Goal: Task Accomplishment & Management: Use online tool/utility

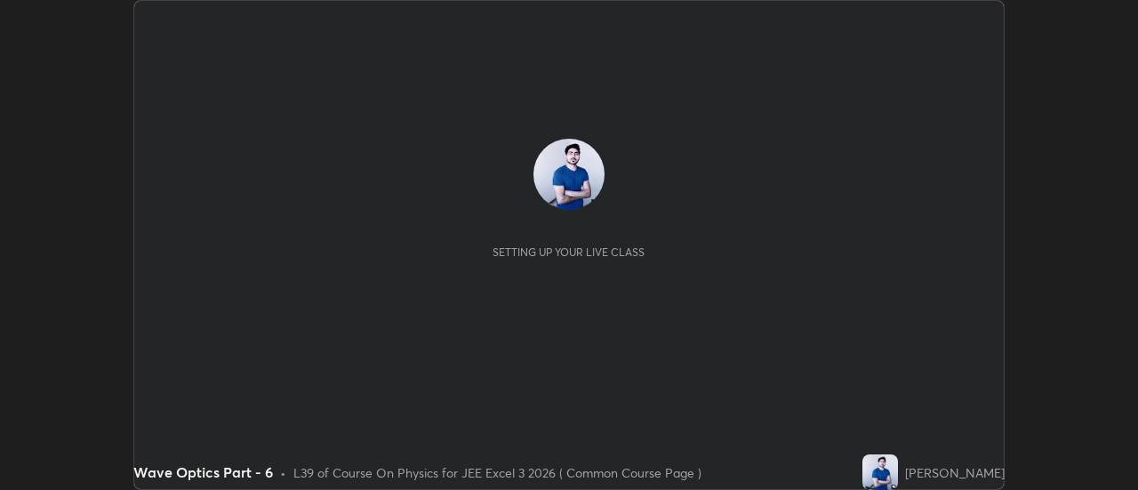
scroll to position [490, 1137]
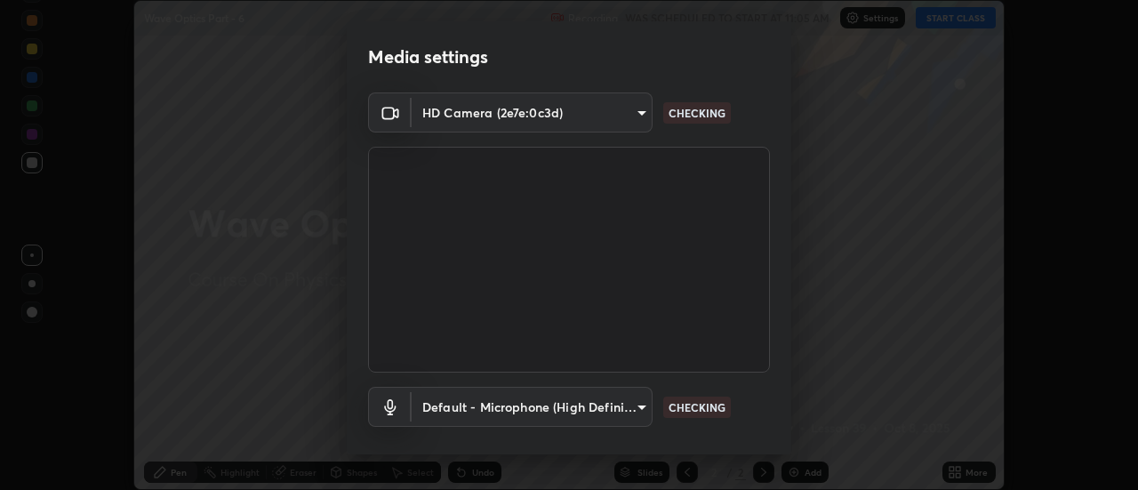
type input "e2aa400b7bb40988937289f1826270d99bb774d75893401bafd8ee5ef144e594"
click at [638, 403] on body "Erase all Wave Optics Part - 6 Recording WAS SCHEDULED TO START AT 11:05 AM Set…" at bounding box center [569, 245] width 1138 height 490
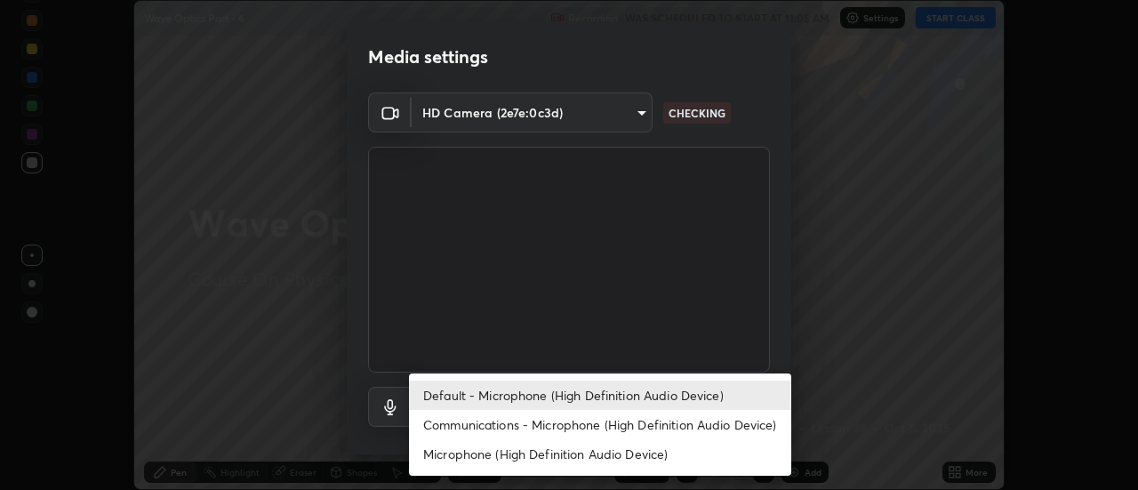
click at [633, 418] on li "Communications - Microphone (High Definition Audio Device)" at bounding box center [600, 424] width 382 height 29
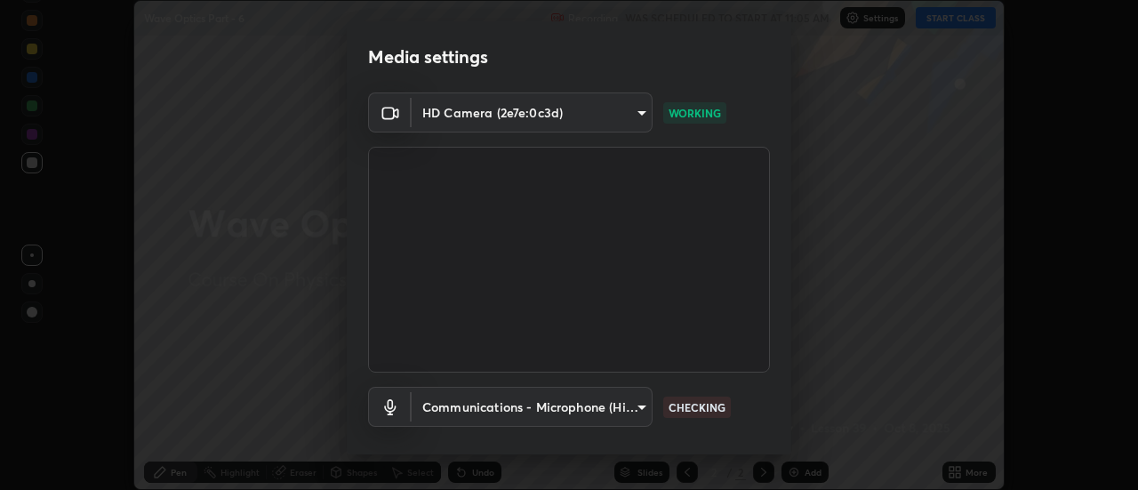
click at [635, 406] on body "Erase all Wave Optics Part - 6 Recording WAS SCHEDULED TO START AT 11:05 AM Set…" at bounding box center [569, 245] width 1138 height 490
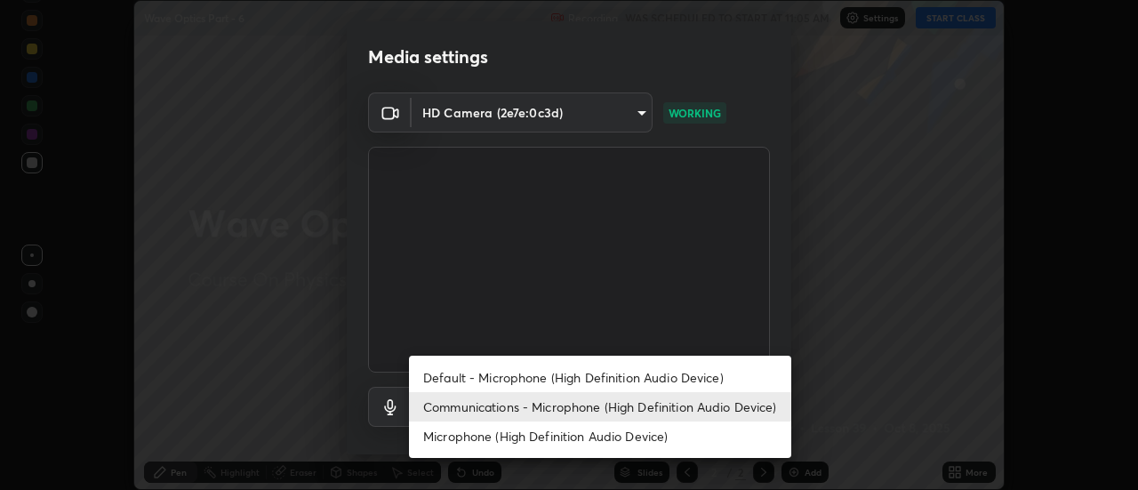
click at [624, 384] on li "Default - Microphone (High Definition Audio Device)" at bounding box center [600, 377] width 382 height 29
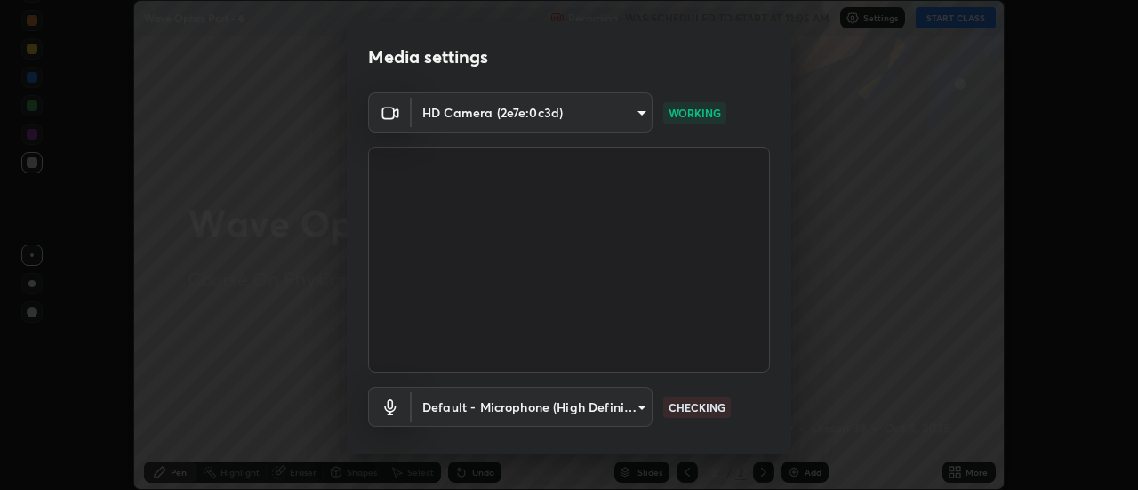
type input "default"
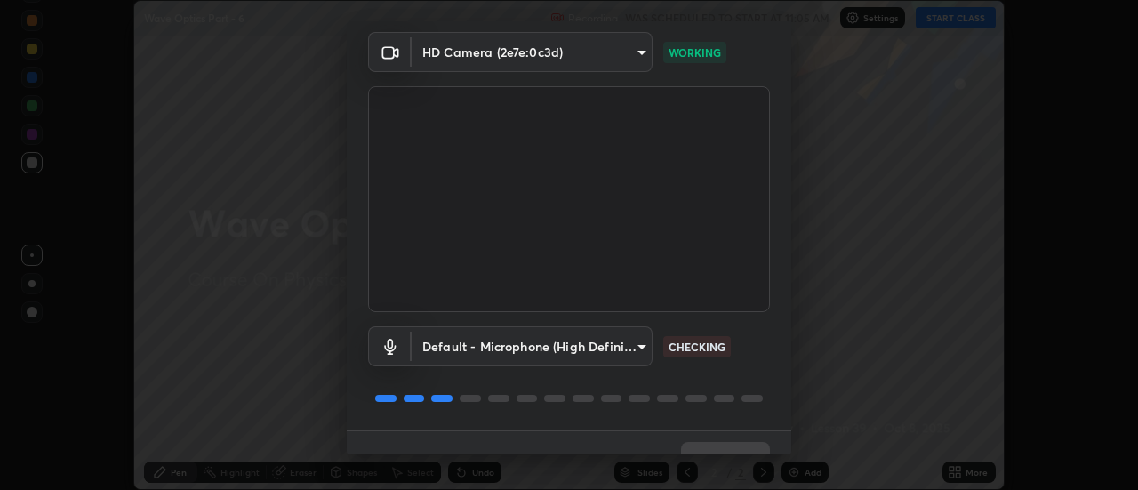
scroll to position [93, 0]
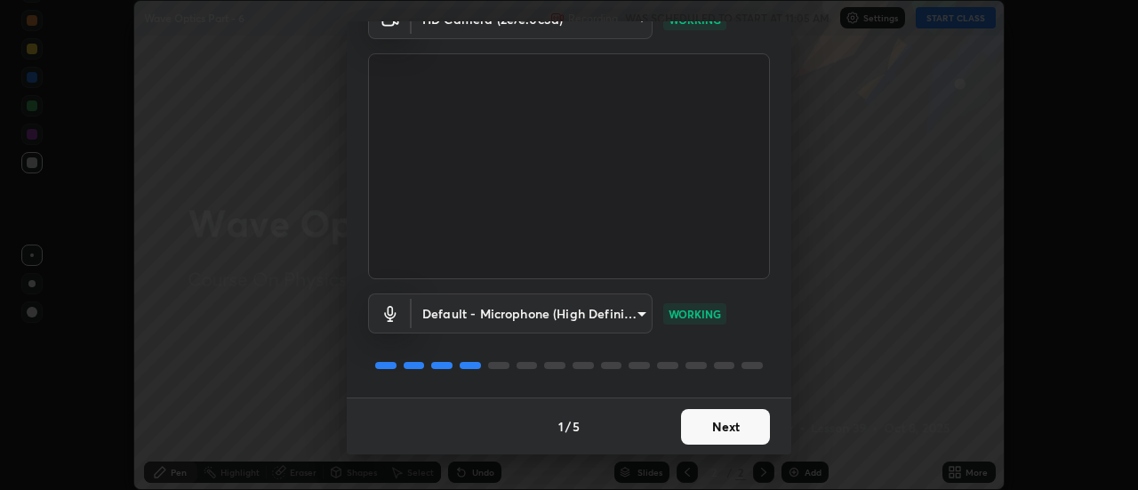
click at [721, 430] on button "Next" at bounding box center [725, 427] width 89 height 36
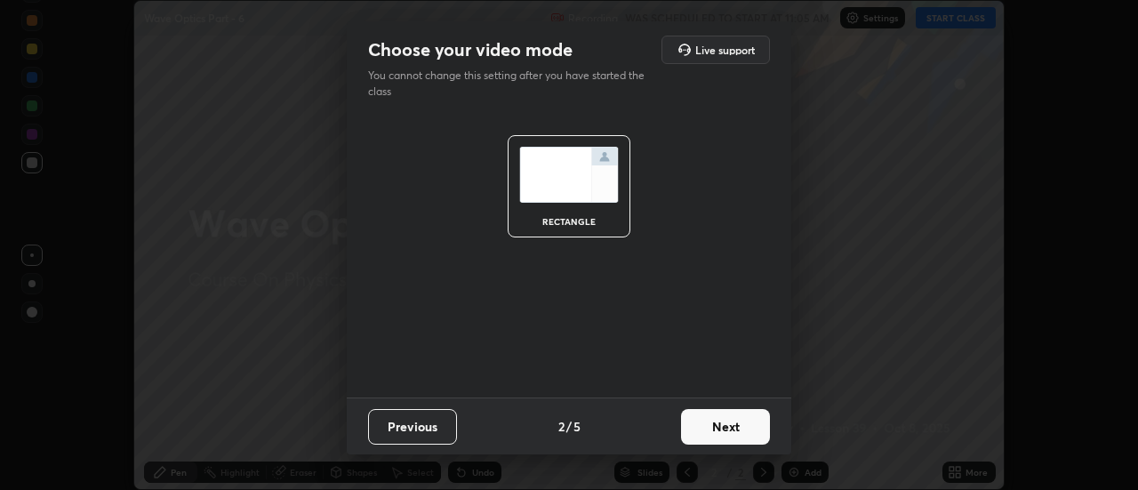
scroll to position [0, 0]
click at [728, 433] on button "Next" at bounding box center [725, 427] width 89 height 36
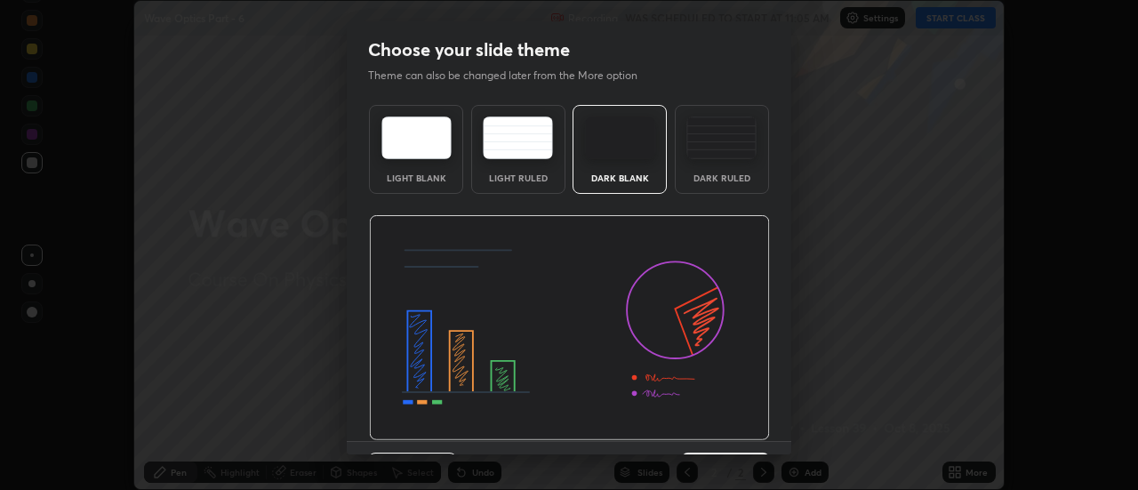
scroll to position [44, 0]
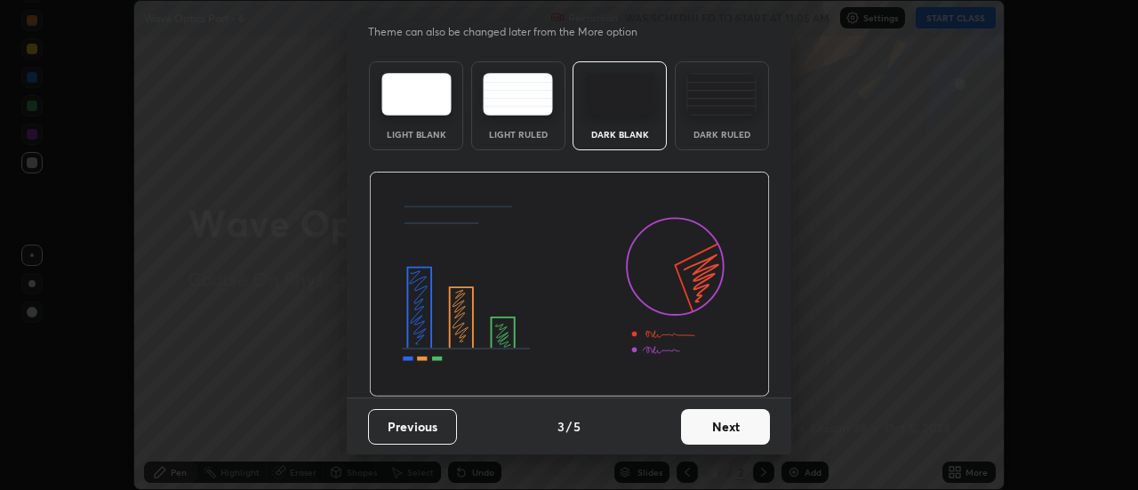
click at [733, 425] on button "Next" at bounding box center [725, 427] width 89 height 36
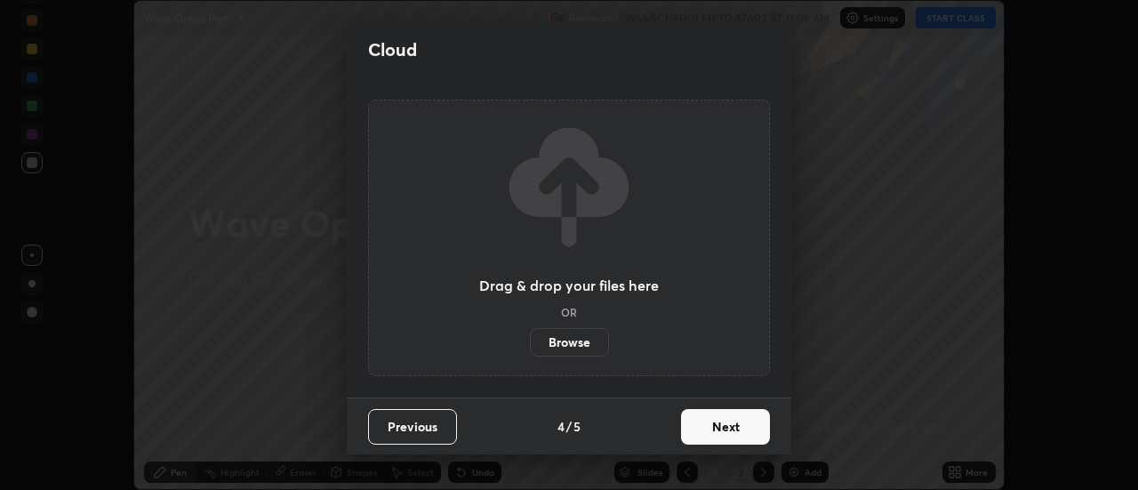
scroll to position [0, 0]
click at [733, 426] on button "Next" at bounding box center [725, 427] width 89 height 36
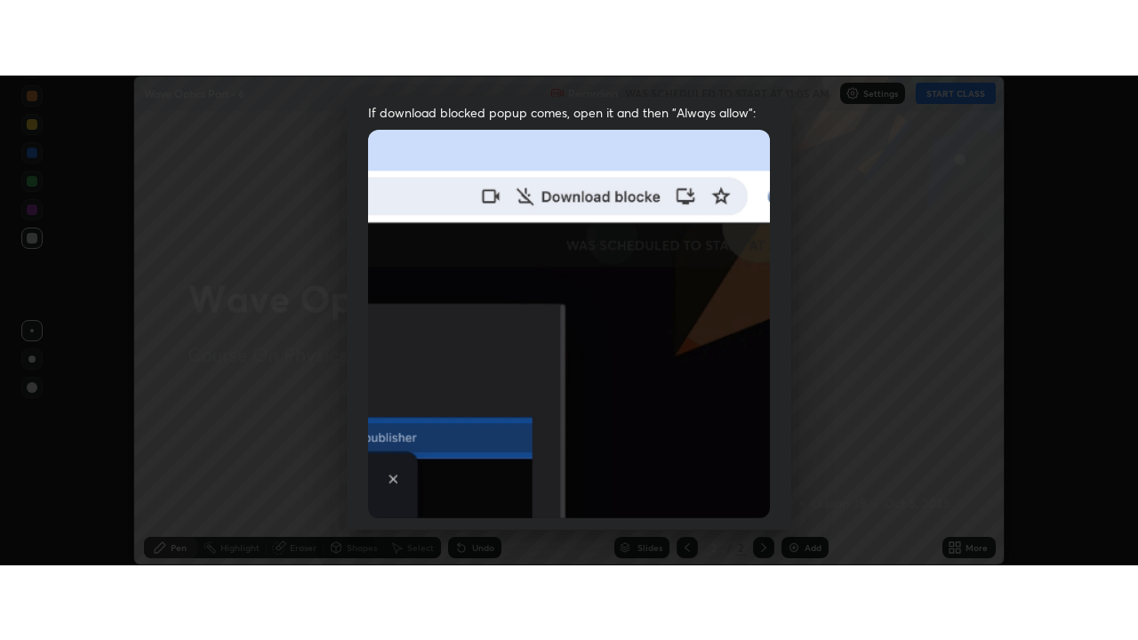
scroll to position [456, 0]
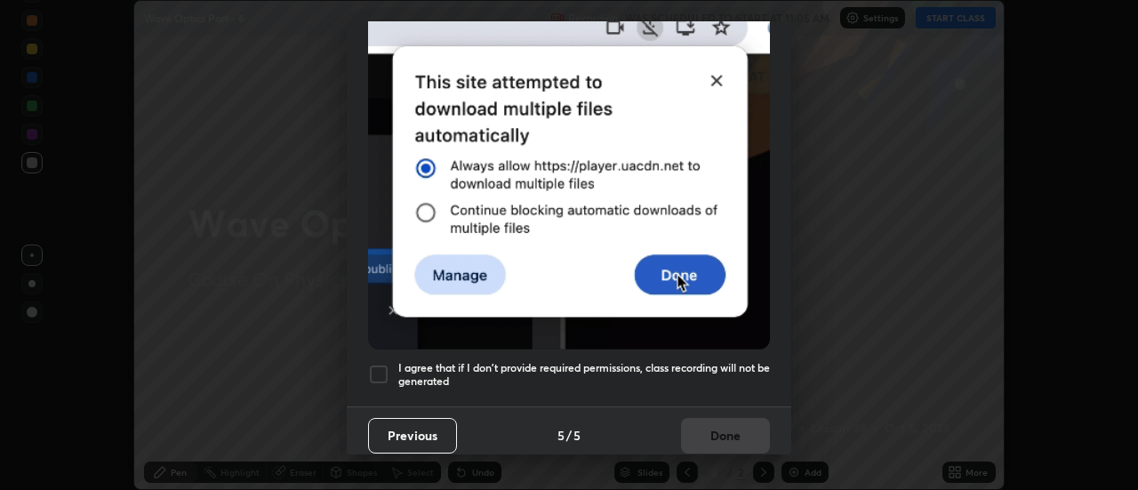
click at [385, 364] on div at bounding box center [378, 374] width 21 height 21
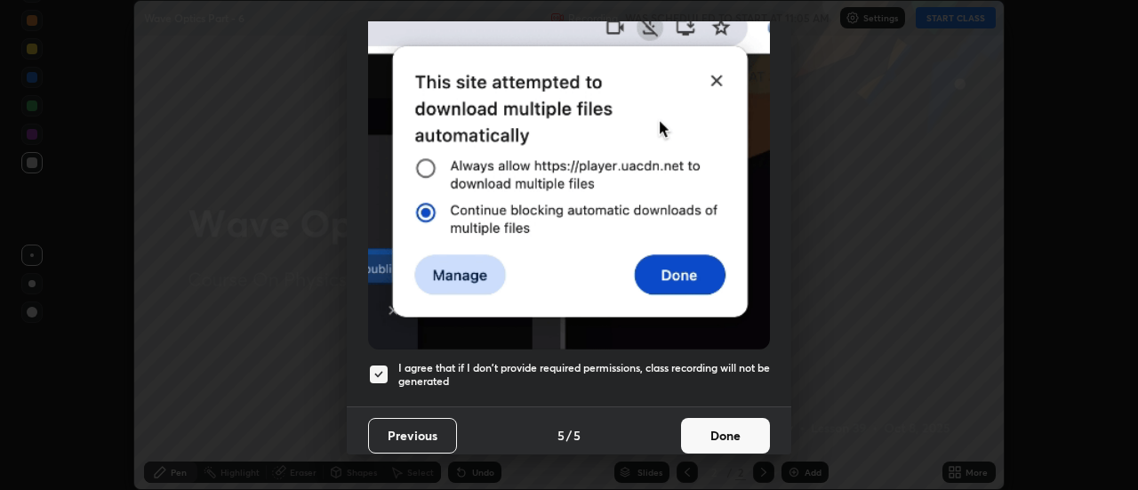
click at [751, 426] on button "Done" at bounding box center [725, 436] width 89 height 36
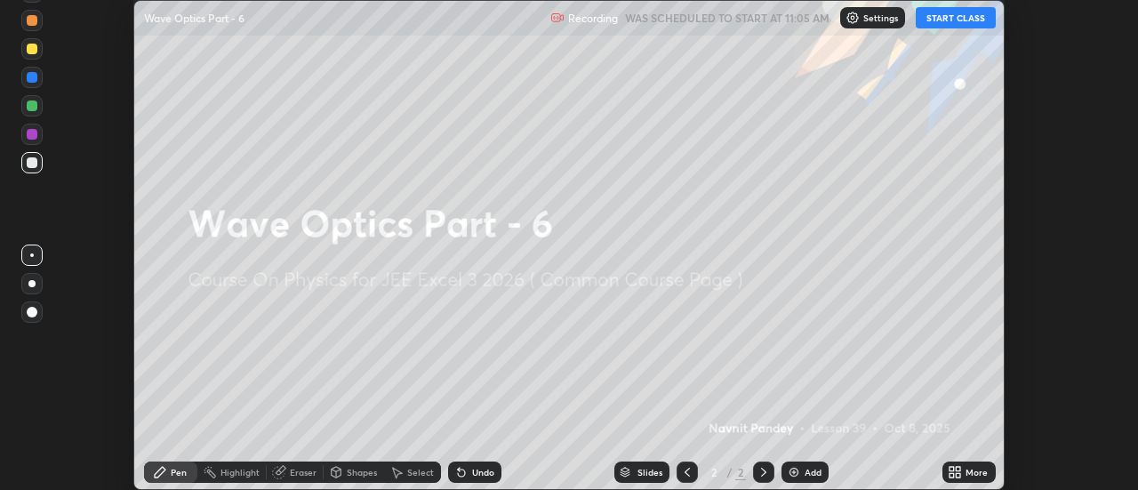
click at [957, 474] on icon at bounding box center [958, 475] width 4 height 4
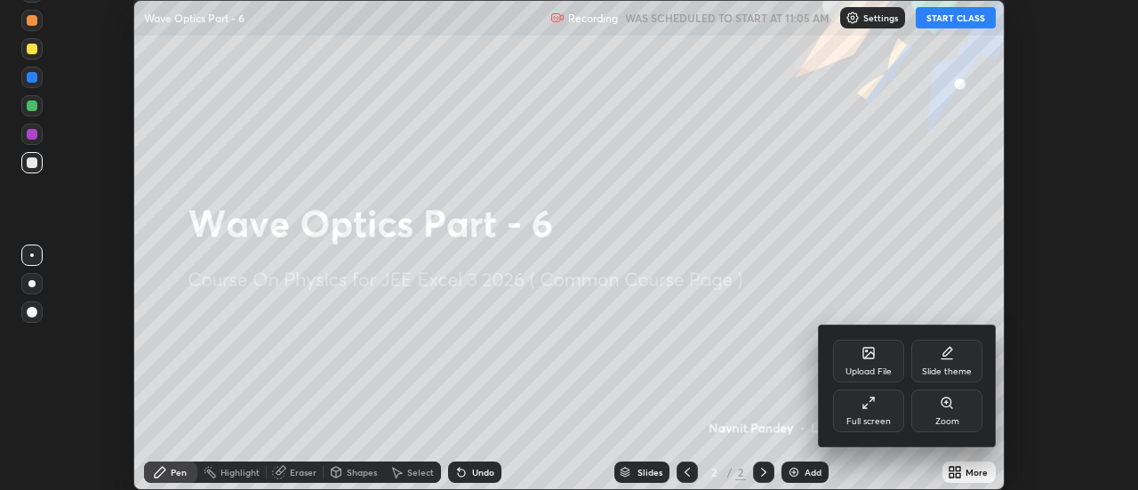
click at [895, 416] on div "Full screen" at bounding box center [868, 410] width 71 height 43
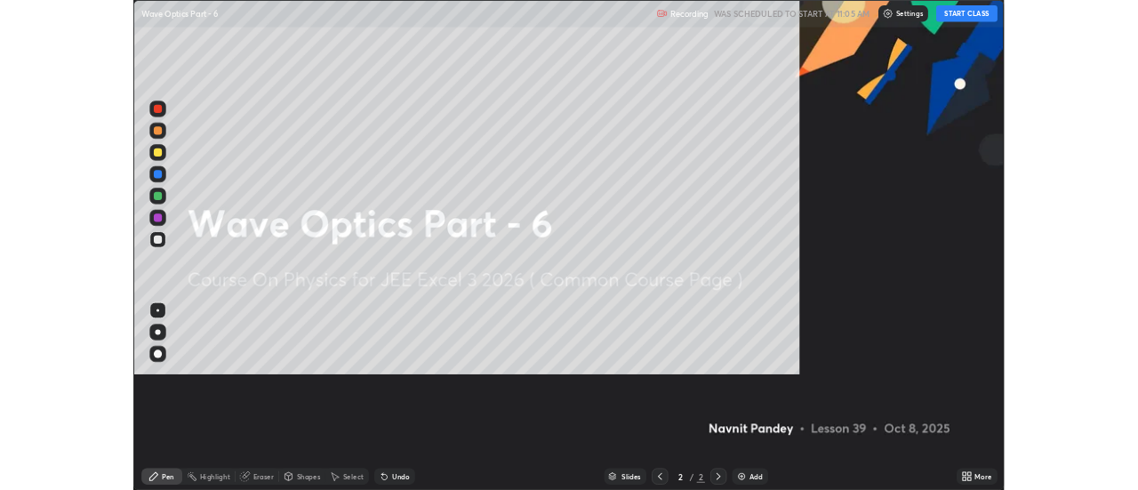
scroll to position [640, 1138]
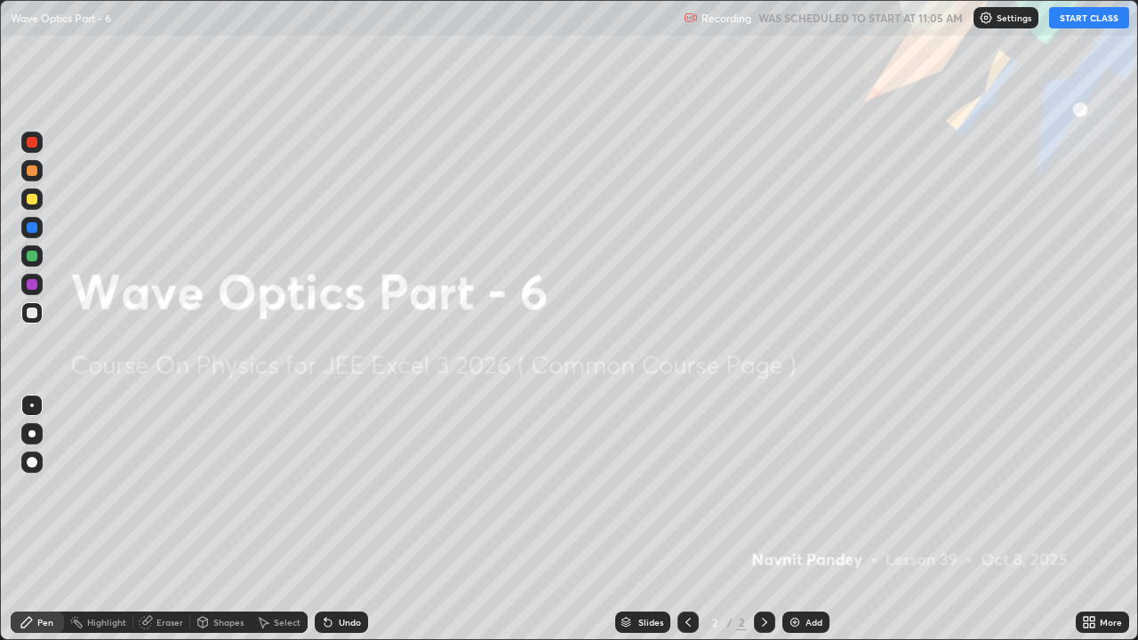
click at [1093, 22] on button "START CLASS" at bounding box center [1089, 17] width 80 height 21
click at [788, 489] on img at bounding box center [795, 622] width 14 height 14
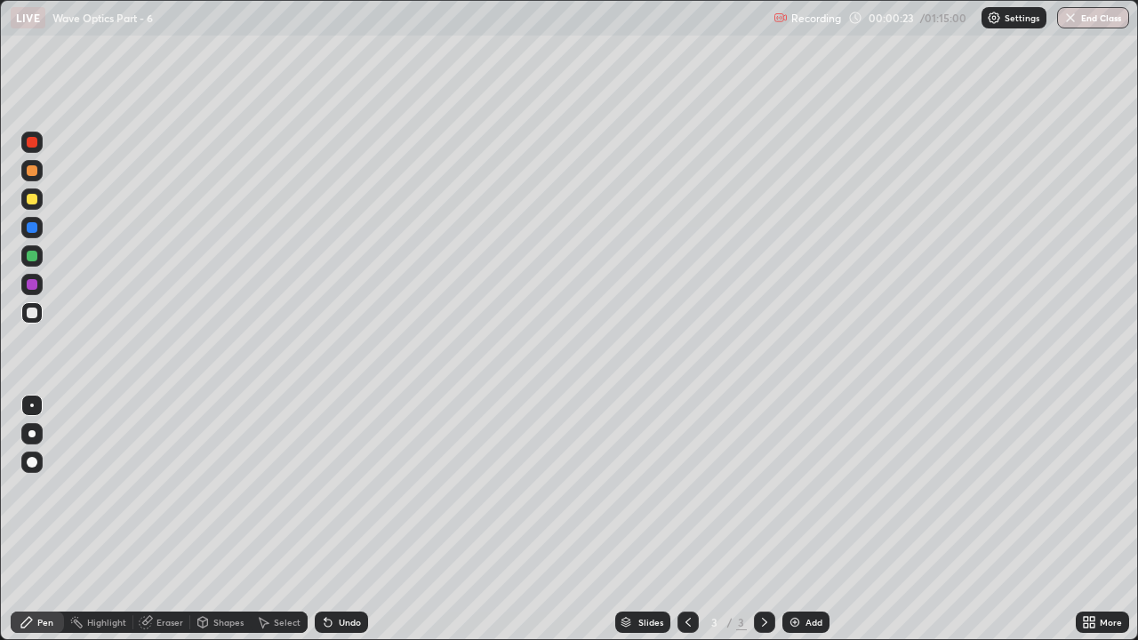
click at [35, 256] on div at bounding box center [32, 256] width 11 height 11
click at [32, 232] on div at bounding box center [32, 227] width 11 height 11
click at [31, 195] on div at bounding box center [32, 199] width 11 height 11
click at [34, 228] on div at bounding box center [32, 227] width 11 height 11
click at [348, 489] on div "Undo" at bounding box center [350, 622] width 22 height 9
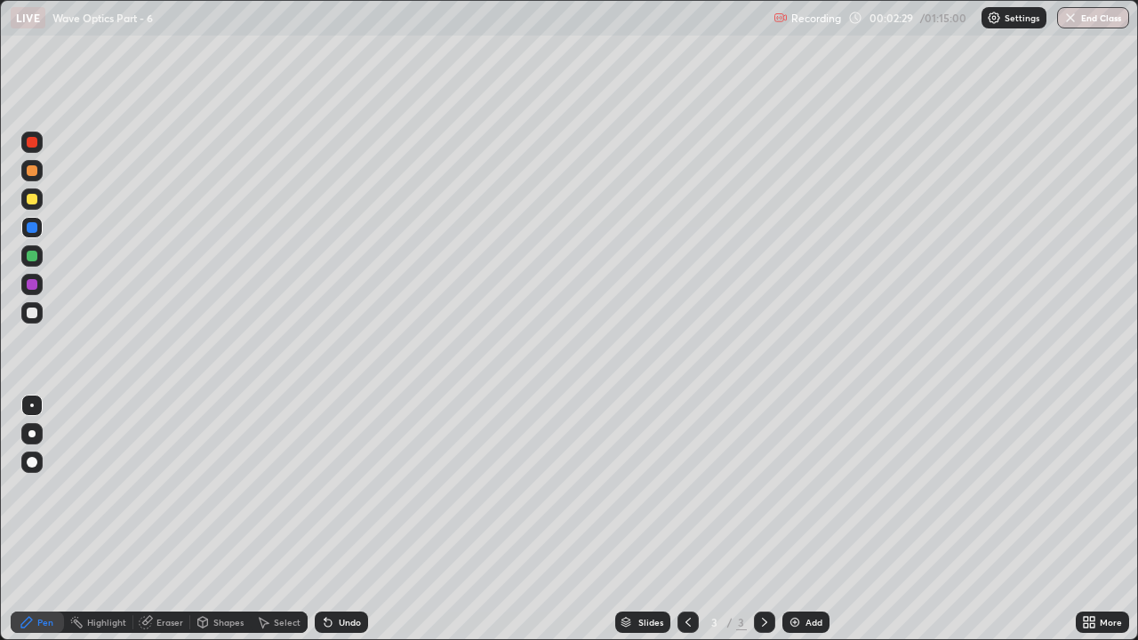
click at [764, 489] on icon at bounding box center [764, 622] width 14 height 14
click at [36, 312] on div at bounding box center [32, 313] width 11 height 11
click at [34, 260] on div at bounding box center [32, 256] width 11 height 11
click at [33, 228] on div at bounding box center [32, 227] width 11 height 11
click at [332, 489] on icon at bounding box center [328, 622] width 14 height 14
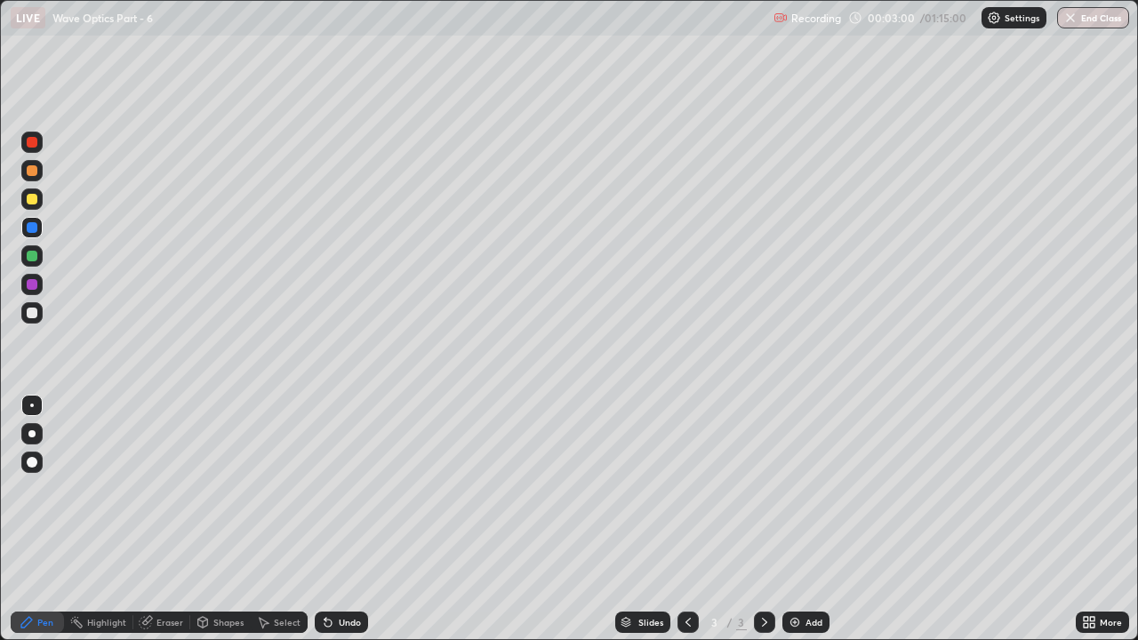
click at [36, 246] on div at bounding box center [31, 255] width 21 height 21
click at [796, 489] on div "Add" at bounding box center [805, 622] width 47 height 21
click at [36, 228] on div at bounding box center [32, 227] width 11 height 11
click at [30, 256] on div at bounding box center [32, 256] width 11 height 11
click at [792, 489] on img at bounding box center [795, 622] width 14 height 14
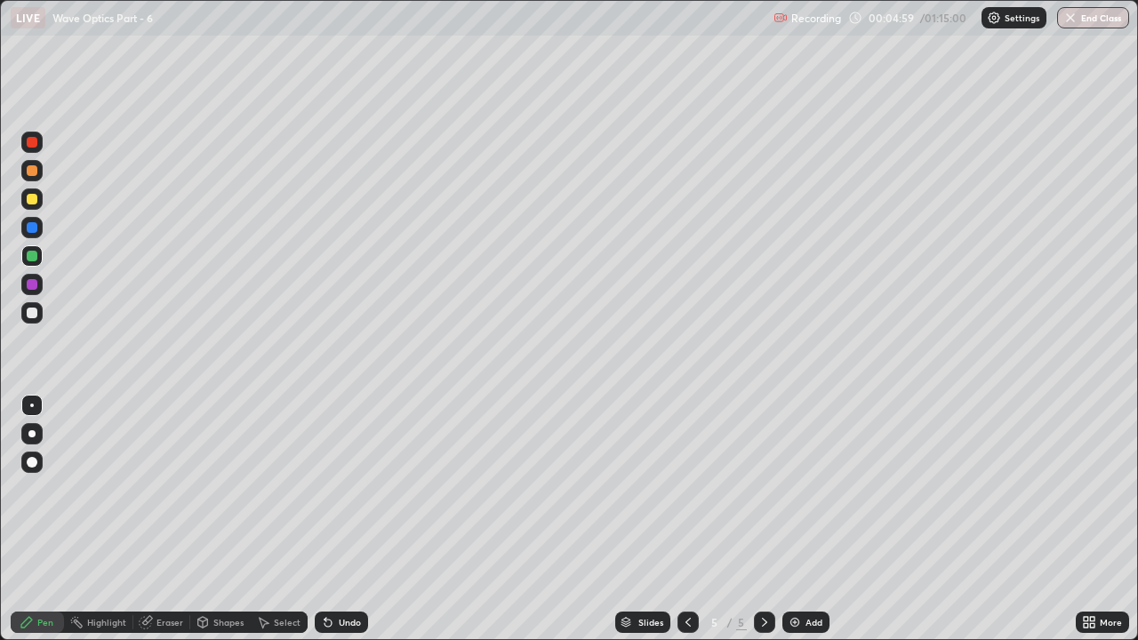
click at [352, 489] on div "Undo" at bounding box center [350, 622] width 22 height 9
click at [32, 235] on div at bounding box center [31, 227] width 21 height 21
click at [33, 199] on div at bounding box center [32, 199] width 11 height 11
click at [339, 489] on div "Undo" at bounding box center [350, 622] width 22 height 9
click at [29, 254] on div at bounding box center [32, 256] width 11 height 11
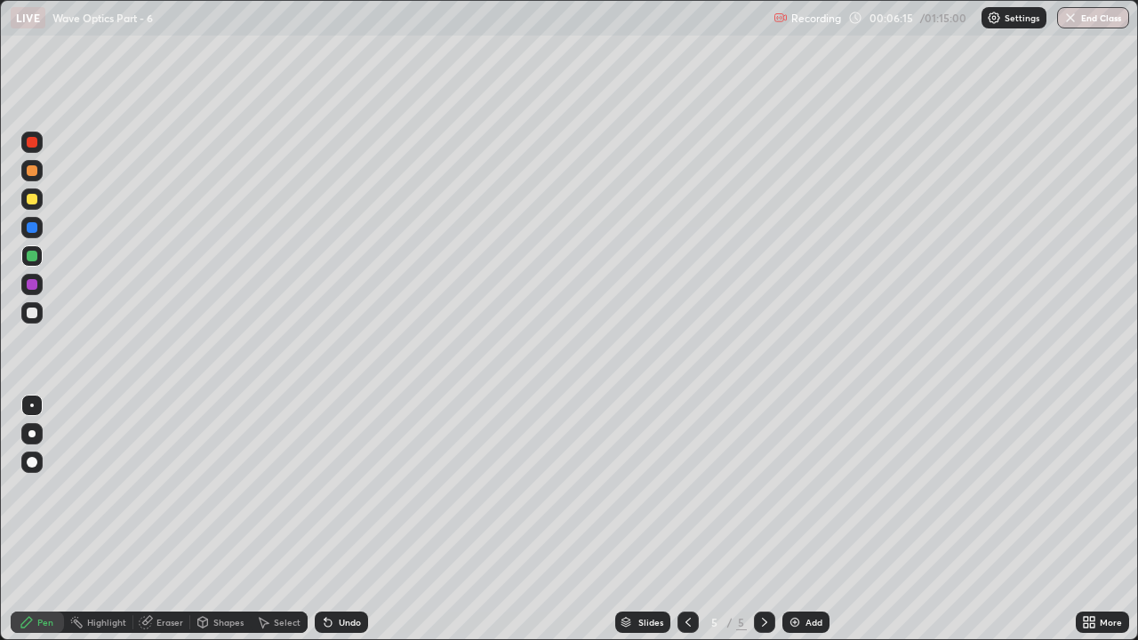
click at [32, 315] on div at bounding box center [32, 313] width 11 height 11
click at [763, 489] on icon at bounding box center [764, 622] width 14 height 14
click at [789, 489] on img at bounding box center [795, 622] width 14 height 14
click at [29, 260] on div at bounding box center [32, 256] width 11 height 11
click at [30, 229] on div at bounding box center [32, 227] width 11 height 11
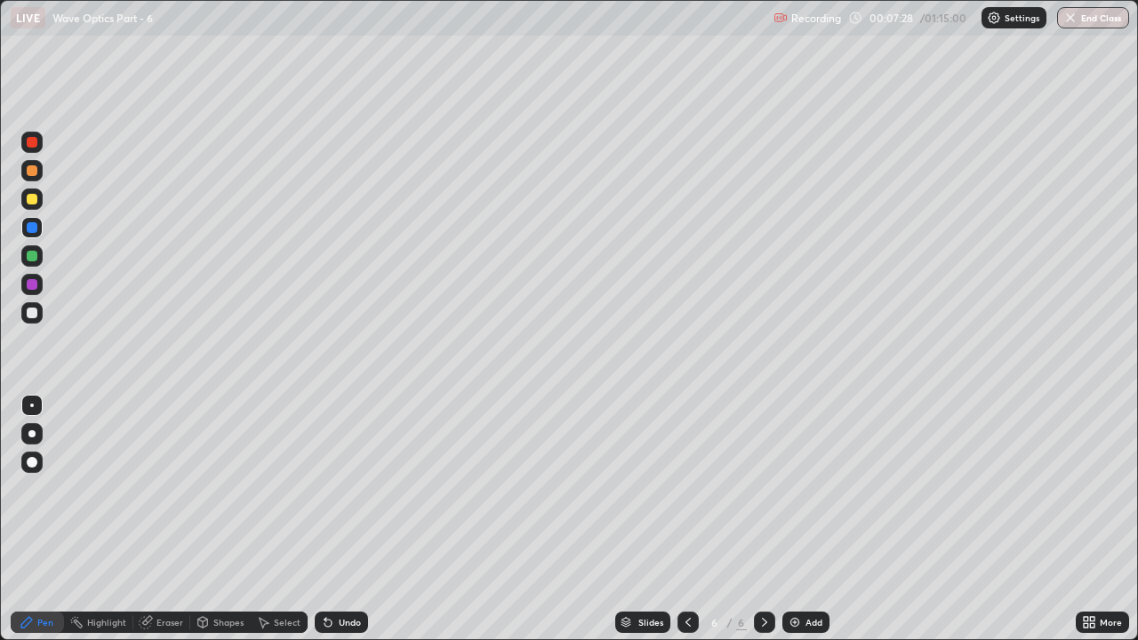
click at [38, 228] on div at bounding box center [31, 227] width 21 height 21
click at [32, 200] on div at bounding box center [32, 199] width 11 height 11
click at [29, 235] on div at bounding box center [31, 227] width 21 height 21
click at [29, 222] on div at bounding box center [32, 227] width 11 height 11
click at [32, 287] on div at bounding box center [32, 284] width 11 height 11
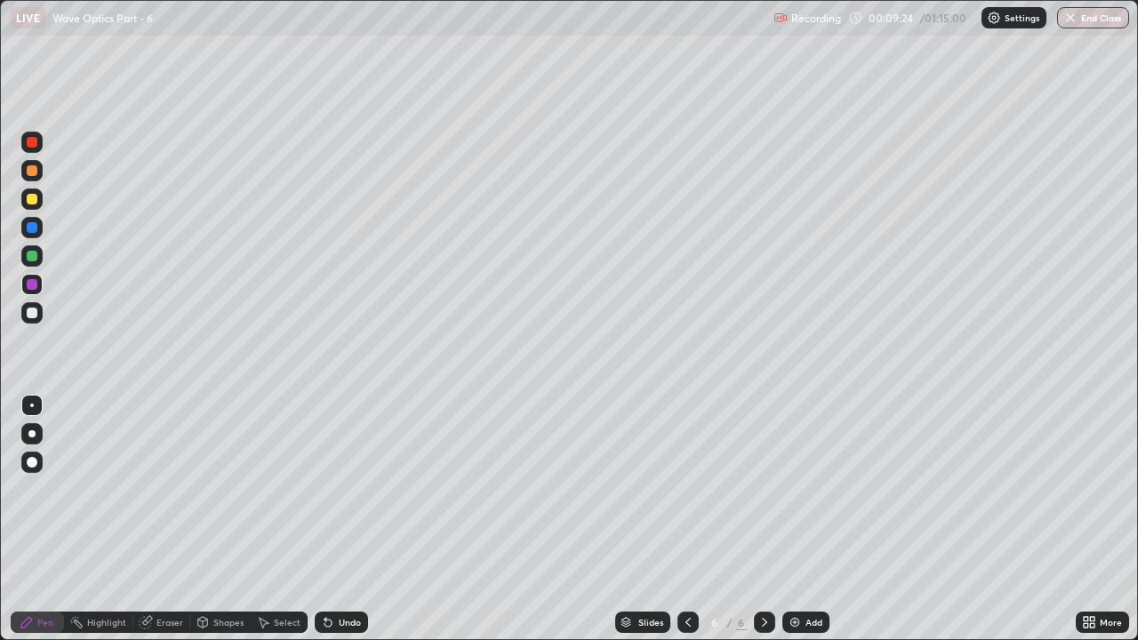
click at [34, 229] on div at bounding box center [32, 227] width 11 height 11
click at [565, 489] on div "Slides 6 / 6 Add" at bounding box center [722, 622] width 708 height 36
click at [34, 198] on div at bounding box center [32, 199] width 11 height 11
click at [764, 489] on icon at bounding box center [764, 622] width 14 height 14
click at [794, 489] on img at bounding box center [795, 622] width 14 height 14
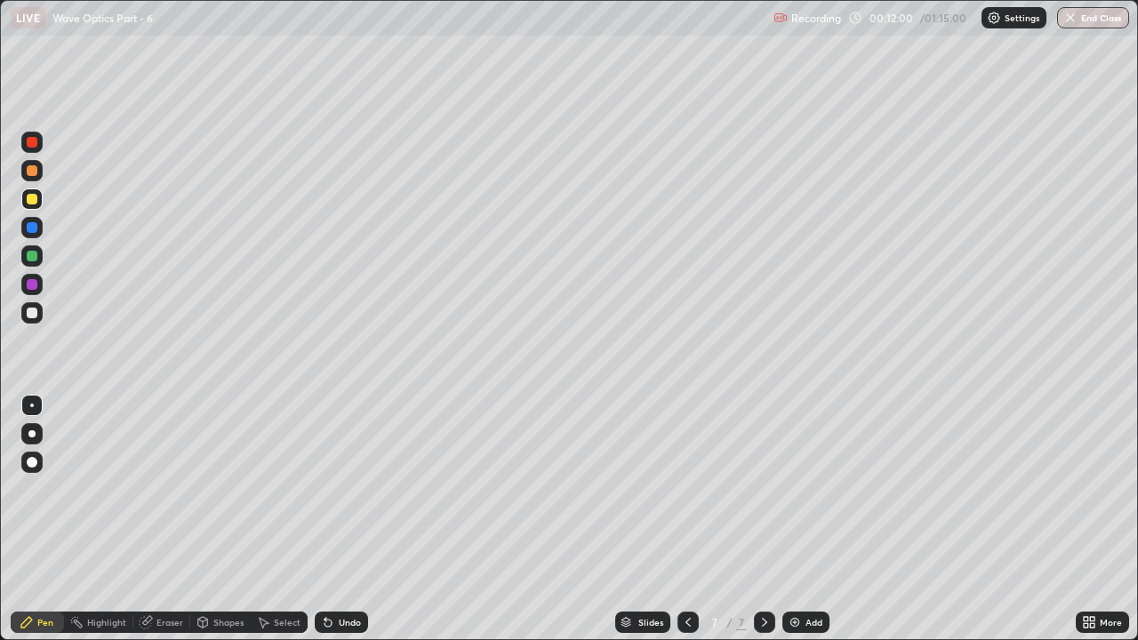
click at [32, 311] on div at bounding box center [32, 313] width 11 height 11
click at [32, 284] on div at bounding box center [32, 284] width 11 height 11
click at [32, 254] on div at bounding box center [32, 256] width 11 height 11
click at [330, 489] on icon at bounding box center [328, 622] width 14 height 14
click at [334, 489] on div "Undo" at bounding box center [341, 622] width 53 height 21
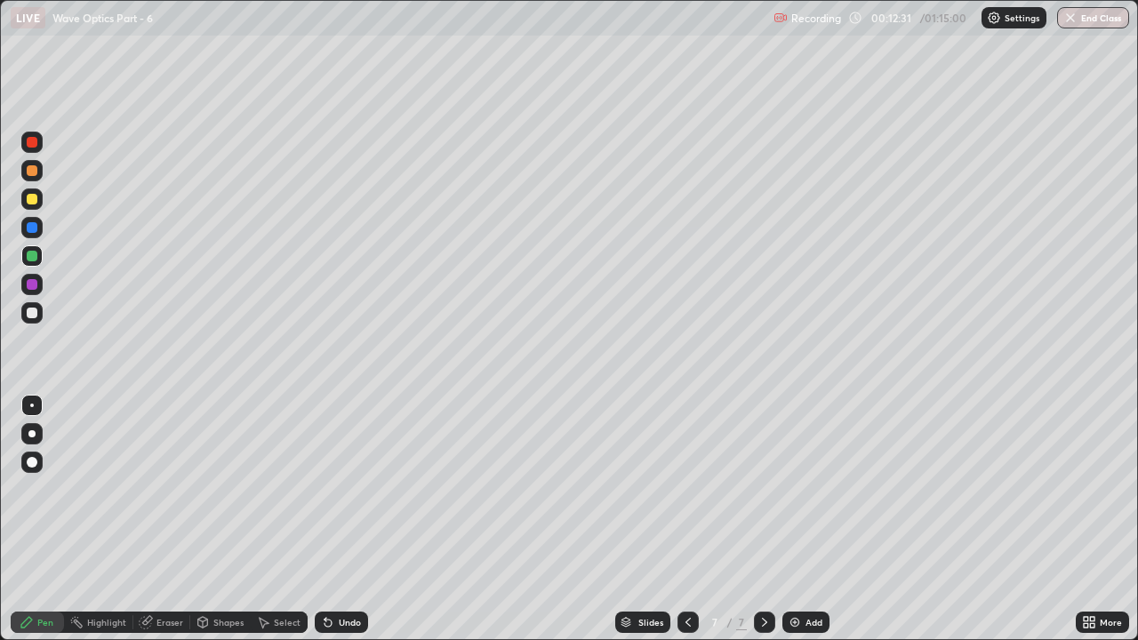
click at [325, 489] on icon at bounding box center [327, 623] width 7 height 7
click at [32, 228] on div at bounding box center [32, 227] width 11 height 11
click at [33, 203] on div at bounding box center [32, 199] width 11 height 11
click at [25, 255] on div at bounding box center [31, 255] width 21 height 21
click at [34, 231] on div at bounding box center [32, 227] width 11 height 11
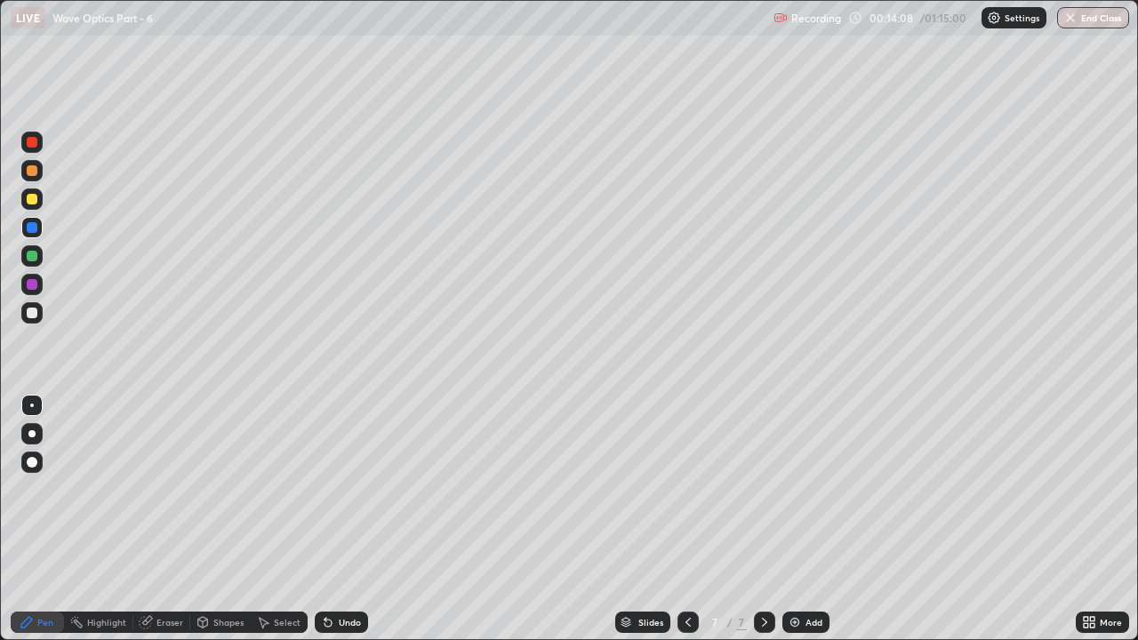
click at [345, 489] on div "Undo" at bounding box center [350, 622] width 22 height 9
click at [36, 254] on div at bounding box center [32, 256] width 11 height 11
click at [31, 224] on div at bounding box center [32, 227] width 11 height 11
click at [35, 195] on div at bounding box center [32, 199] width 11 height 11
click at [34, 256] on div at bounding box center [32, 256] width 11 height 11
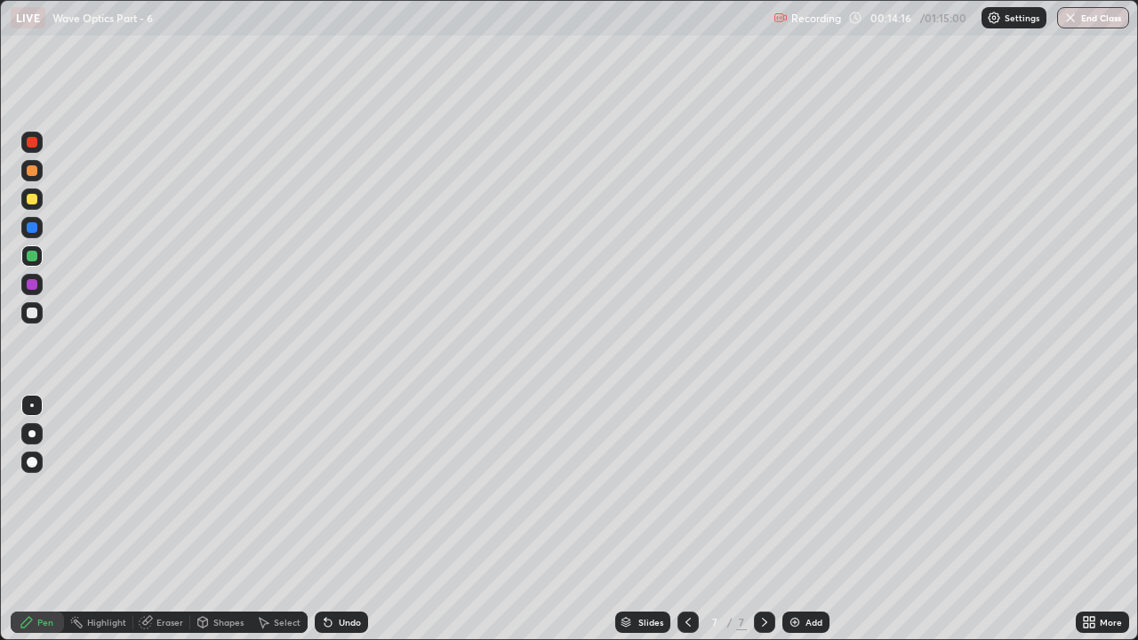
click at [32, 282] on div at bounding box center [32, 284] width 11 height 11
click at [354, 489] on div "Undo" at bounding box center [350, 622] width 22 height 9
click at [325, 489] on icon at bounding box center [327, 623] width 7 height 7
click at [30, 200] on div at bounding box center [32, 199] width 11 height 11
click at [30, 227] on div at bounding box center [32, 227] width 11 height 11
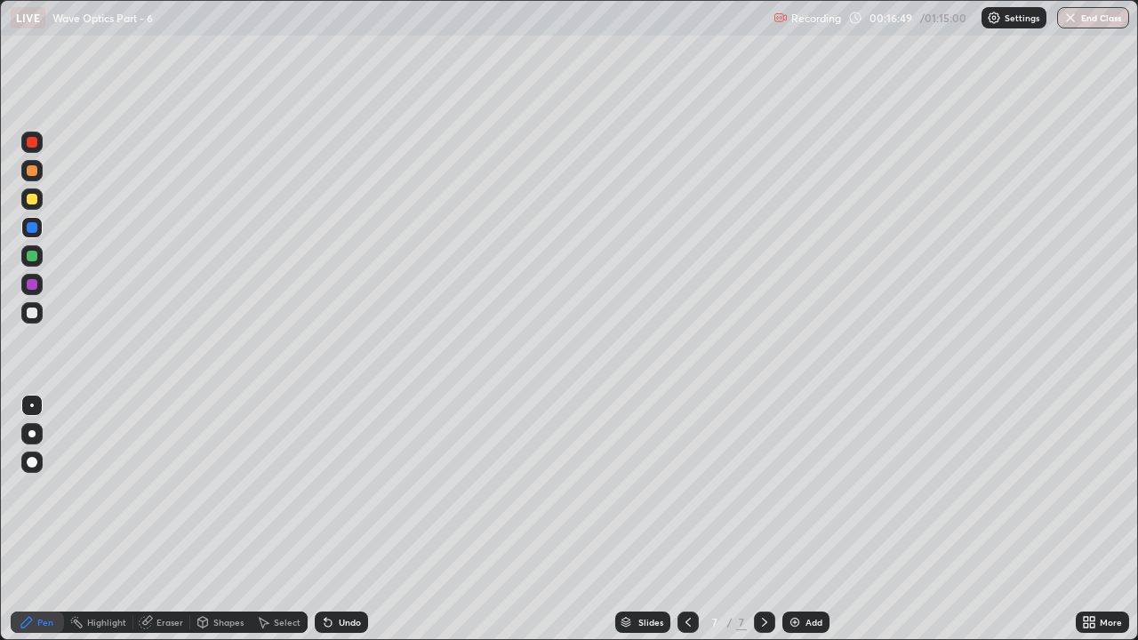
click at [335, 489] on div "Undo" at bounding box center [341, 622] width 53 height 21
click at [33, 202] on div at bounding box center [32, 199] width 11 height 11
click at [36, 287] on div at bounding box center [32, 284] width 11 height 11
click at [27, 251] on div at bounding box center [31, 255] width 21 height 21
click at [28, 228] on div at bounding box center [32, 227] width 11 height 11
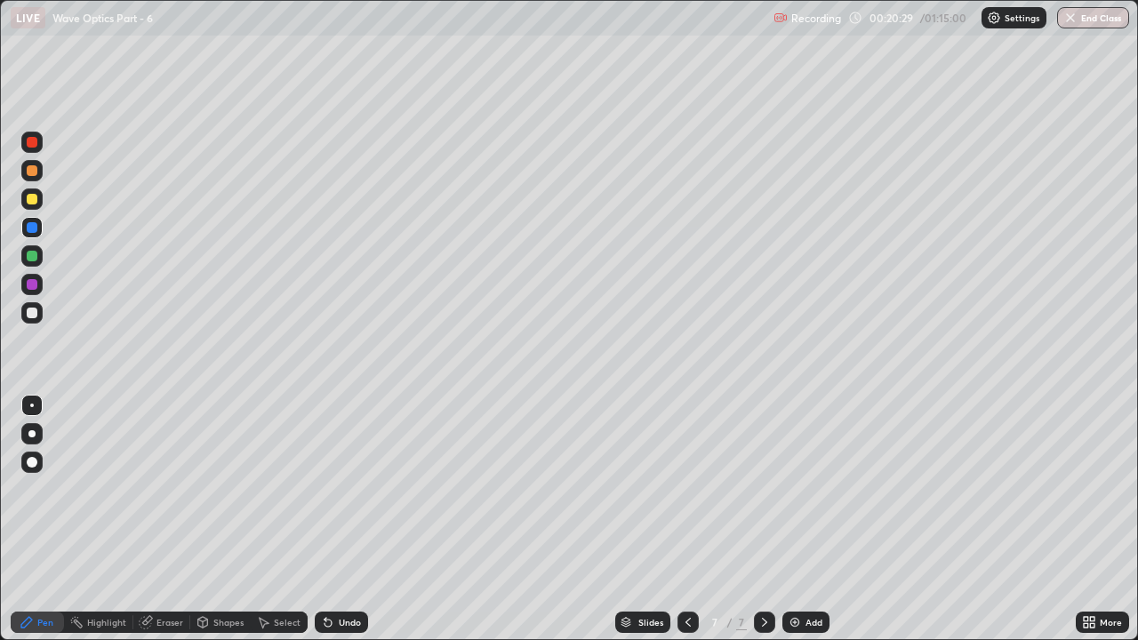
click at [765, 489] on icon at bounding box center [764, 622] width 14 height 14
click at [796, 489] on img at bounding box center [795, 622] width 14 height 14
click at [34, 317] on div at bounding box center [32, 313] width 11 height 11
click at [33, 430] on div at bounding box center [31, 433] width 7 height 7
click at [30, 256] on div at bounding box center [32, 256] width 11 height 11
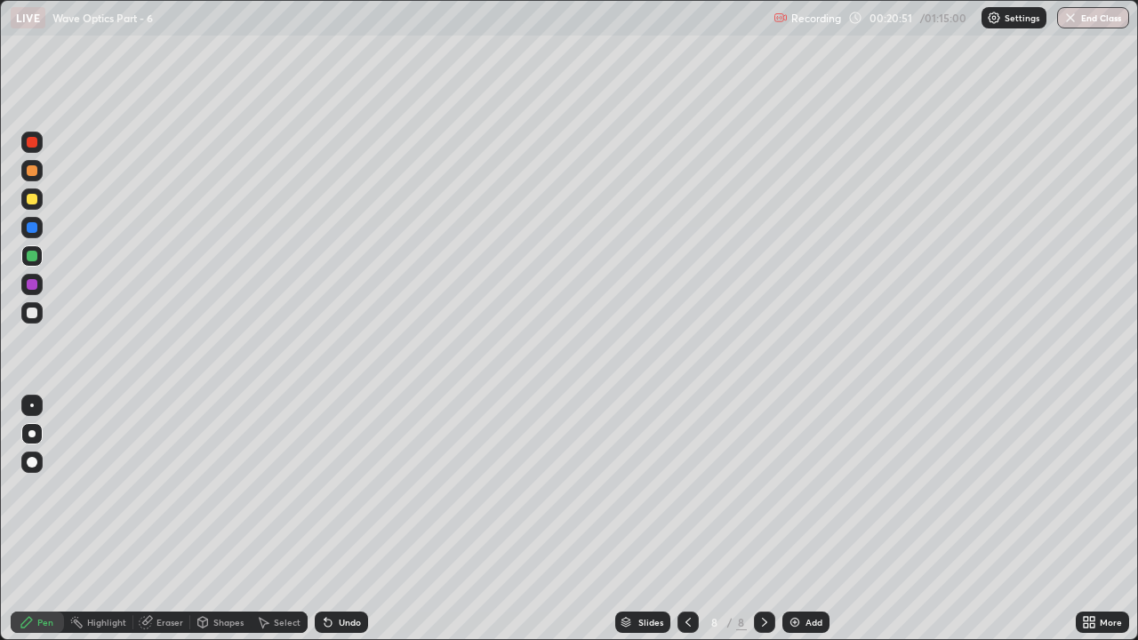
click at [32, 405] on div at bounding box center [32, 406] width 4 height 4
click at [331, 489] on icon at bounding box center [328, 622] width 14 height 14
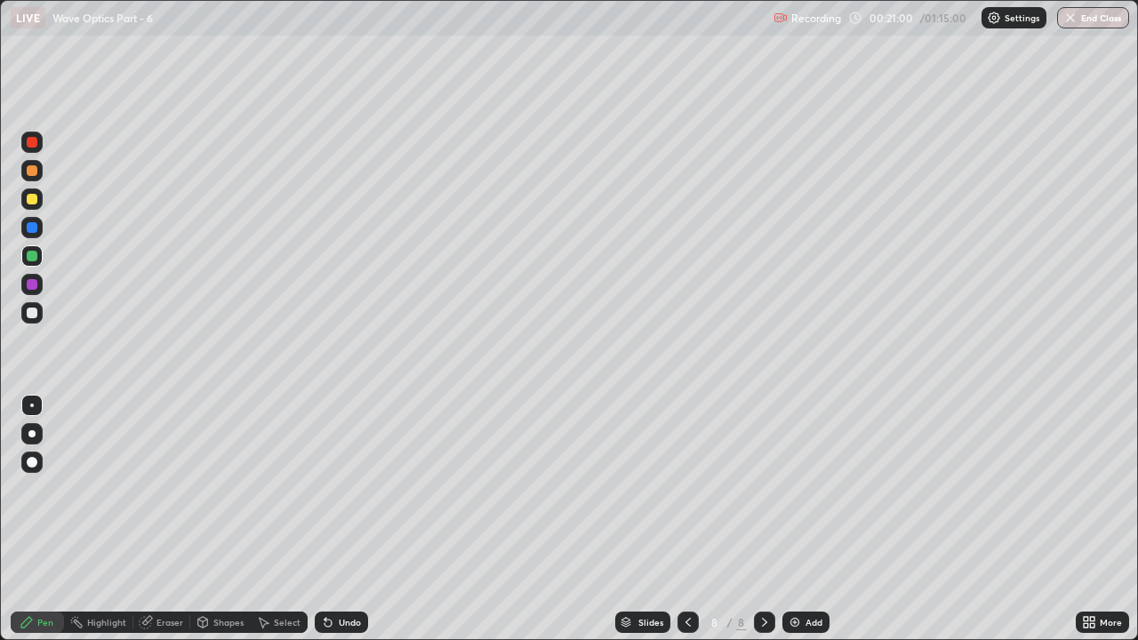
click at [325, 489] on icon at bounding box center [327, 623] width 7 height 7
click at [339, 489] on div "Undo" at bounding box center [350, 622] width 22 height 9
click at [31, 223] on div at bounding box center [32, 227] width 11 height 11
click at [335, 489] on div "Undo" at bounding box center [341, 622] width 53 height 21
click at [339, 489] on div "Undo" at bounding box center [350, 622] width 22 height 9
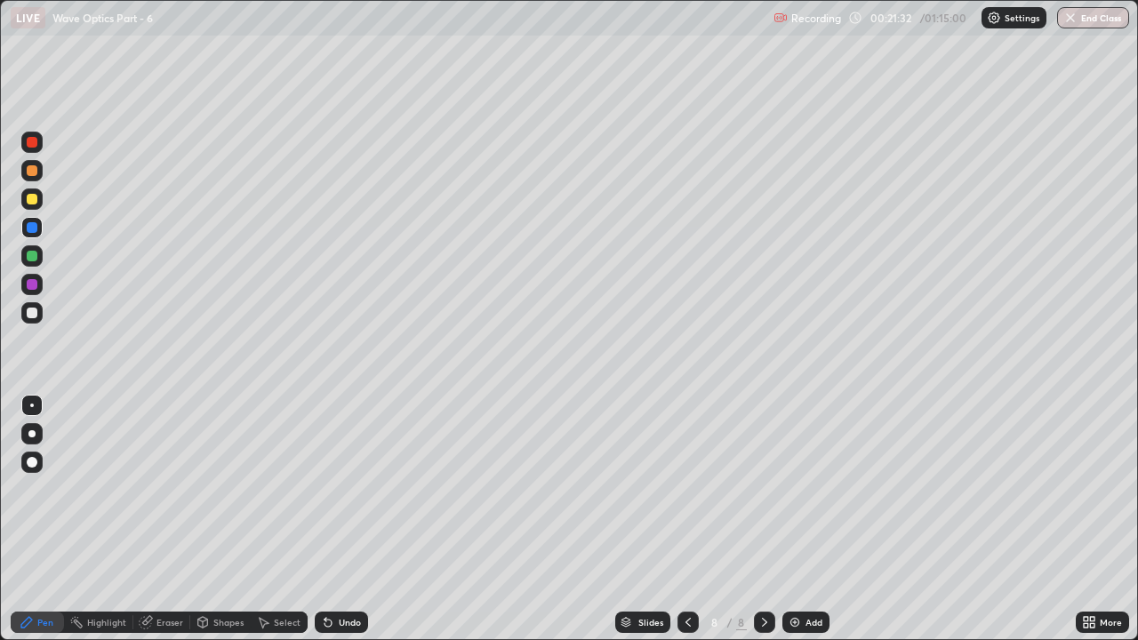
click at [341, 489] on div "Undo" at bounding box center [350, 622] width 22 height 9
click at [339, 489] on div "Undo" at bounding box center [350, 622] width 22 height 9
click at [335, 489] on div "Undo" at bounding box center [341, 622] width 53 height 21
click at [29, 198] on div at bounding box center [32, 199] width 11 height 11
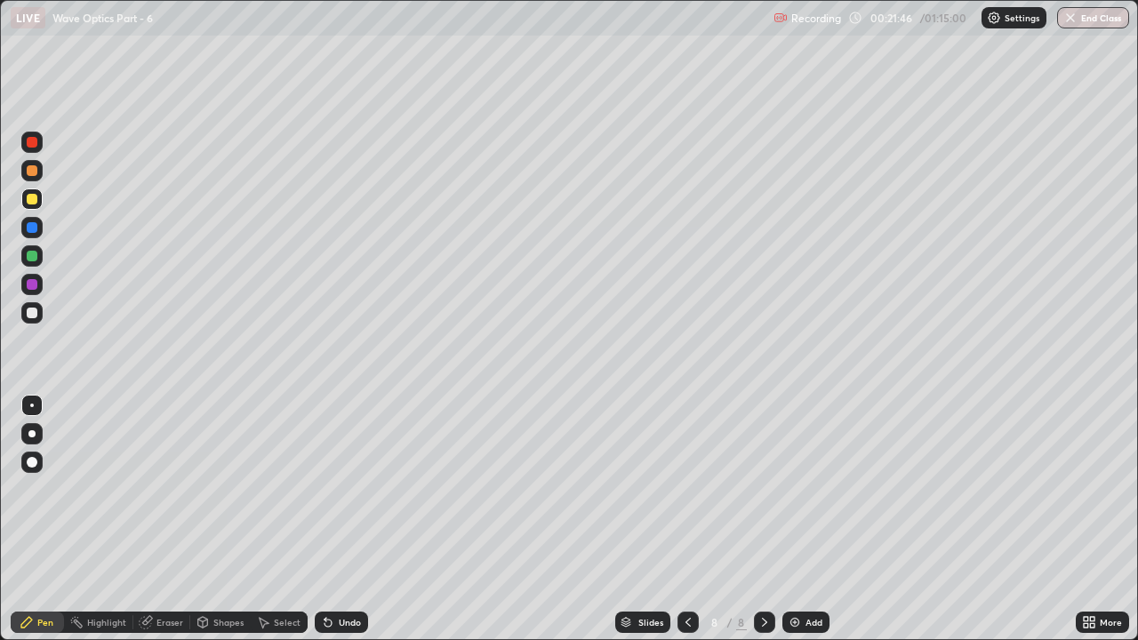
click at [335, 489] on div "Undo" at bounding box center [341, 622] width 53 height 21
click at [333, 489] on div "Undo" at bounding box center [341, 622] width 53 height 21
click at [339, 489] on div "Undo" at bounding box center [350, 622] width 22 height 9
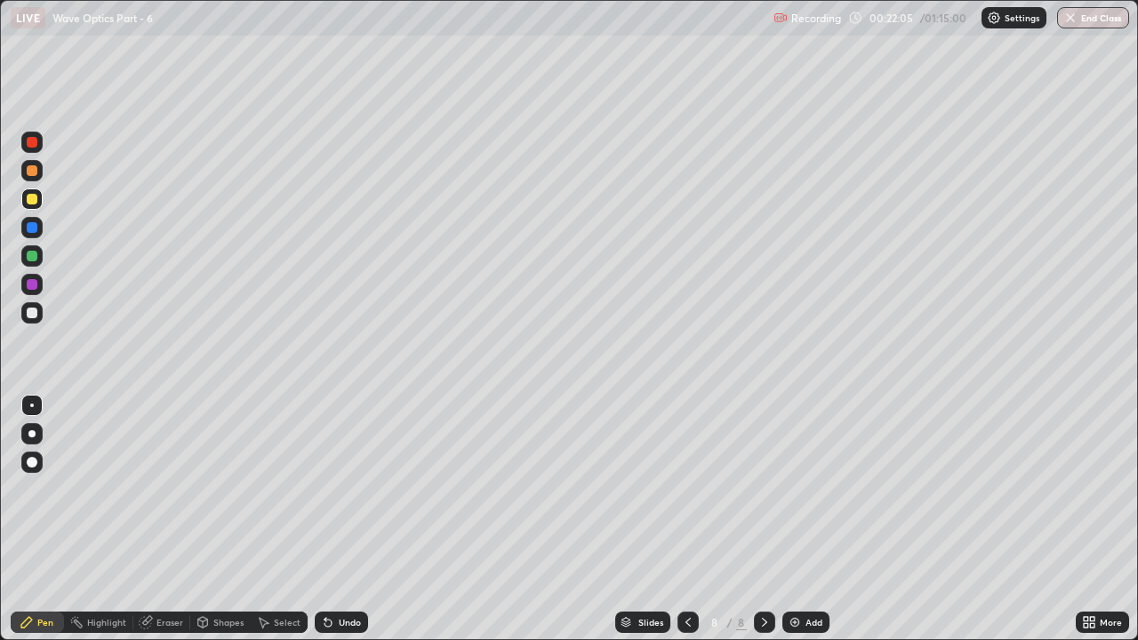
click at [333, 489] on div "Undo" at bounding box center [341, 622] width 53 height 21
click at [31, 223] on div at bounding box center [32, 227] width 11 height 11
click at [32, 199] on div at bounding box center [32, 199] width 11 height 11
click at [333, 489] on div "Undo" at bounding box center [341, 622] width 53 height 21
click at [34, 223] on div at bounding box center [32, 227] width 11 height 11
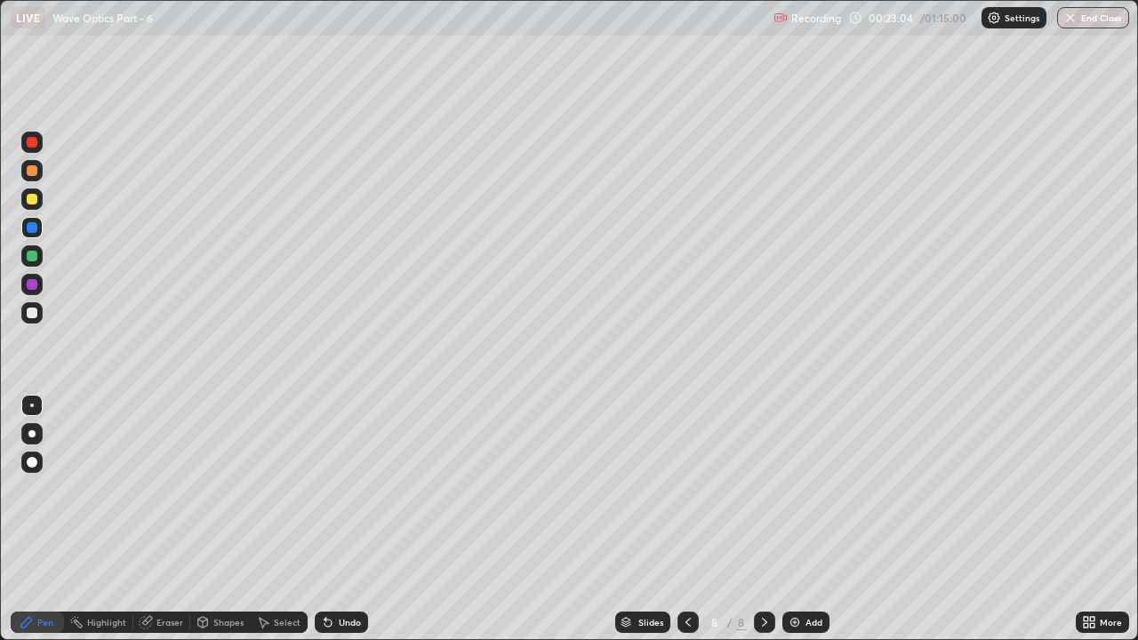
click at [36, 198] on div at bounding box center [32, 199] width 11 height 11
click at [333, 489] on div "Undo" at bounding box center [341, 622] width 53 height 21
click at [338, 489] on div "Undo" at bounding box center [341, 622] width 53 height 21
click at [332, 489] on div "Undo" at bounding box center [341, 622] width 53 height 21
click at [31, 228] on div at bounding box center [32, 227] width 11 height 11
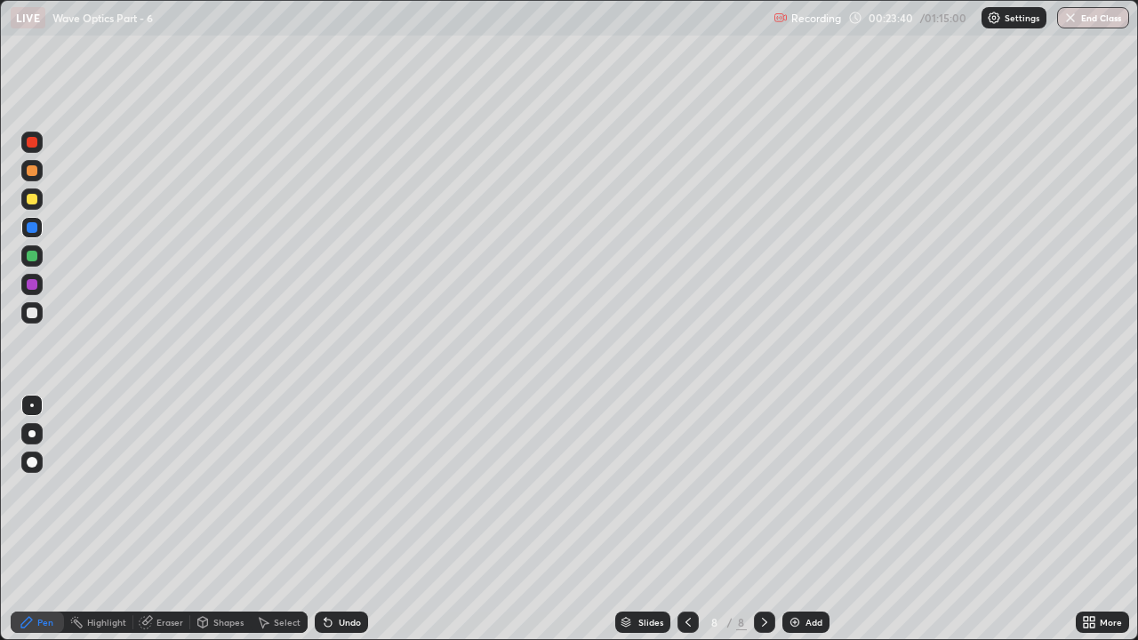
click at [31, 288] on div at bounding box center [32, 284] width 11 height 11
click at [30, 224] on div at bounding box center [32, 227] width 11 height 11
click at [324, 489] on icon at bounding box center [325, 619] width 2 height 2
click at [325, 489] on icon at bounding box center [327, 623] width 7 height 7
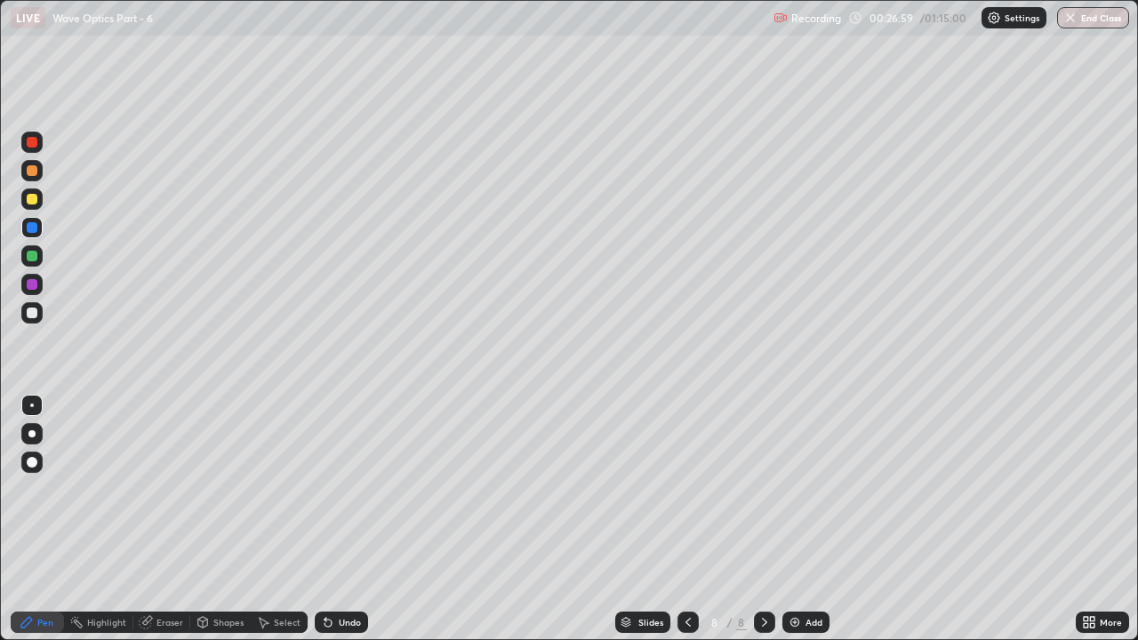
click at [331, 489] on icon at bounding box center [328, 622] width 14 height 14
click at [760, 489] on icon at bounding box center [764, 622] width 14 height 14
click at [34, 257] on div at bounding box center [32, 256] width 11 height 11
click at [799, 489] on img at bounding box center [795, 622] width 14 height 14
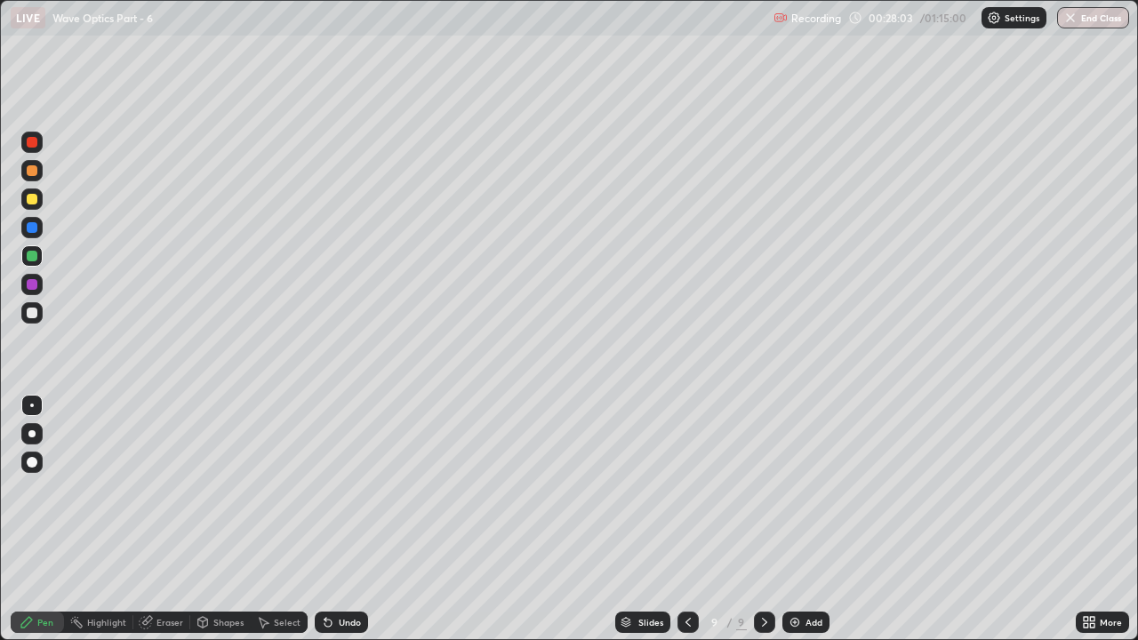
click at [33, 232] on div at bounding box center [32, 227] width 11 height 11
click at [332, 489] on icon at bounding box center [328, 622] width 14 height 14
click at [33, 230] on div at bounding box center [32, 227] width 11 height 11
click at [32, 255] on div at bounding box center [32, 256] width 11 height 11
click at [324, 489] on icon at bounding box center [327, 623] width 7 height 7
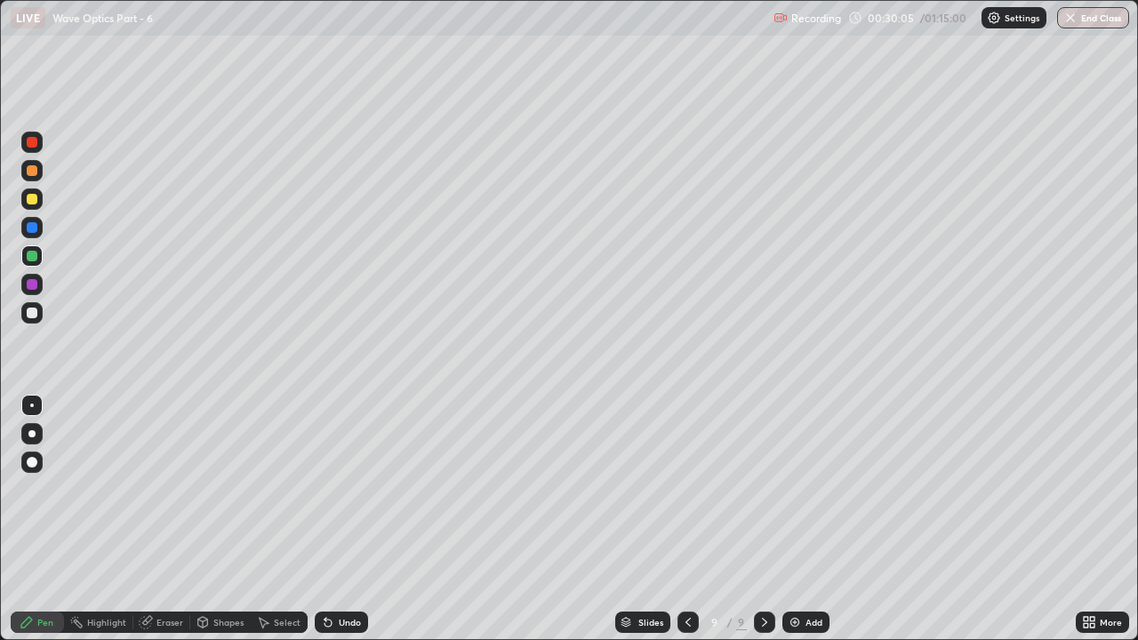
click at [39, 233] on div at bounding box center [31, 227] width 21 height 21
click at [33, 258] on div at bounding box center [32, 256] width 11 height 11
click at [339, 489] on div "Undo" at bounding box center [350, 622] width 22 height 9
click at [342, 489] on div "Undo" at bounding box center [350, 622] width 22 height 9
click at [685, 489] on icon at bounding box center [687, 622] width 5 height 9
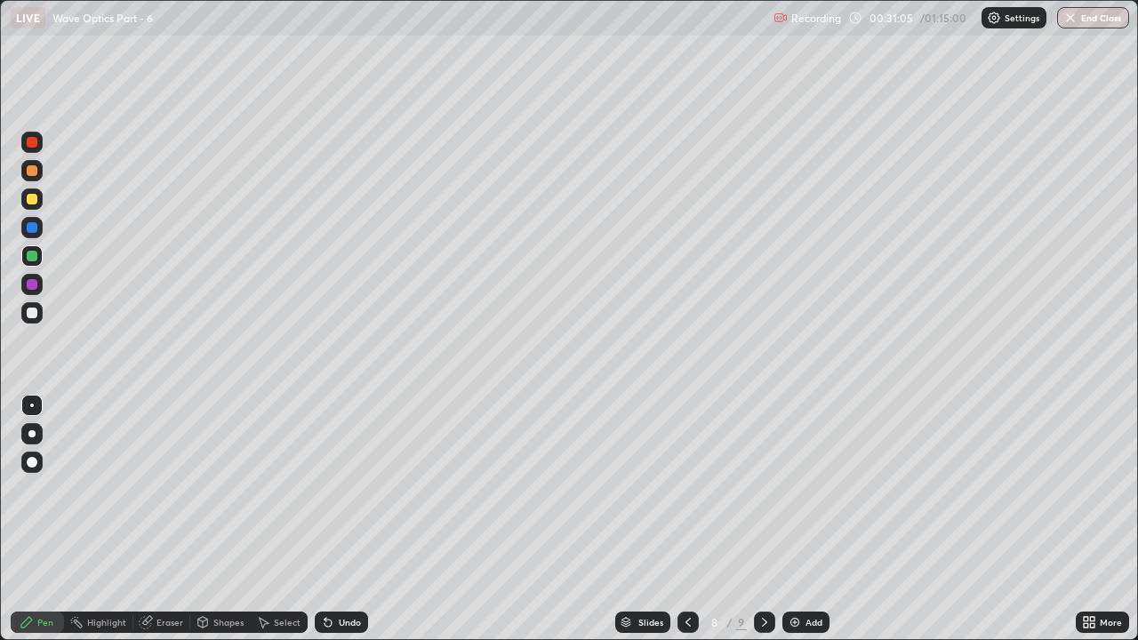
click at [757, 489] on icon at bounding box center [764, 622] width 14 height 14
click at [688, 489] on icon at bounding box center [688, 622] width 14 height 14
click at [761, 489] on icon at bounding box center [764, 622] width 14 height 14
click at [677, 489] on div at bounding box center [687, 622] width 21 height 21
click at [763, 489] on icon at bounding box center [764, 622] width 14 height 14
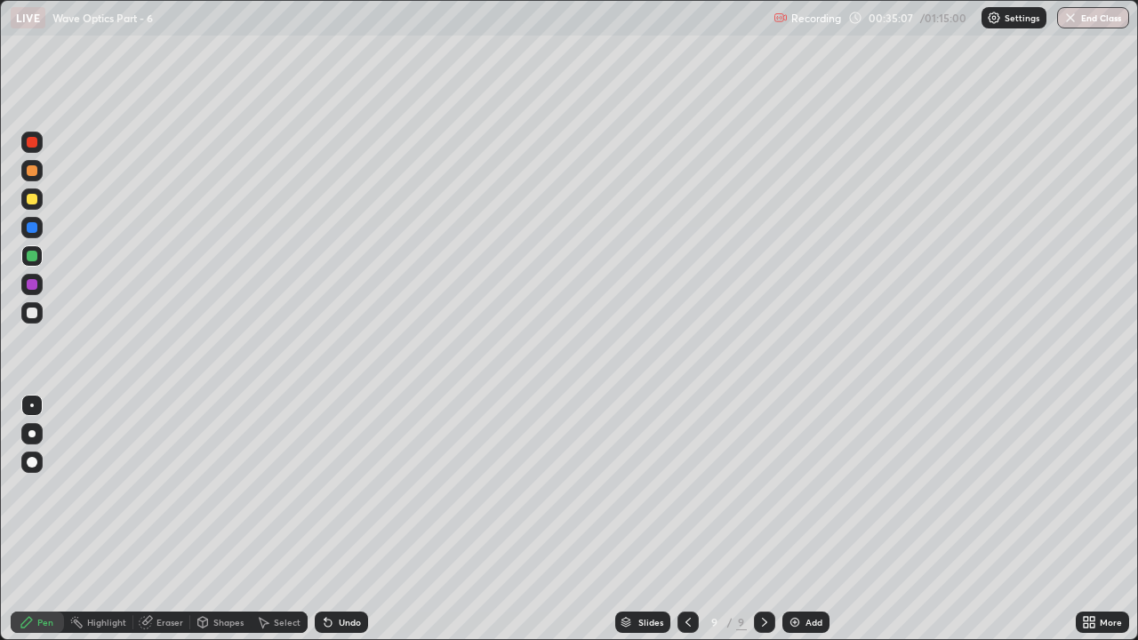
click at [151, 489] on icon at bounding box center [146, 622] width 14 height 14
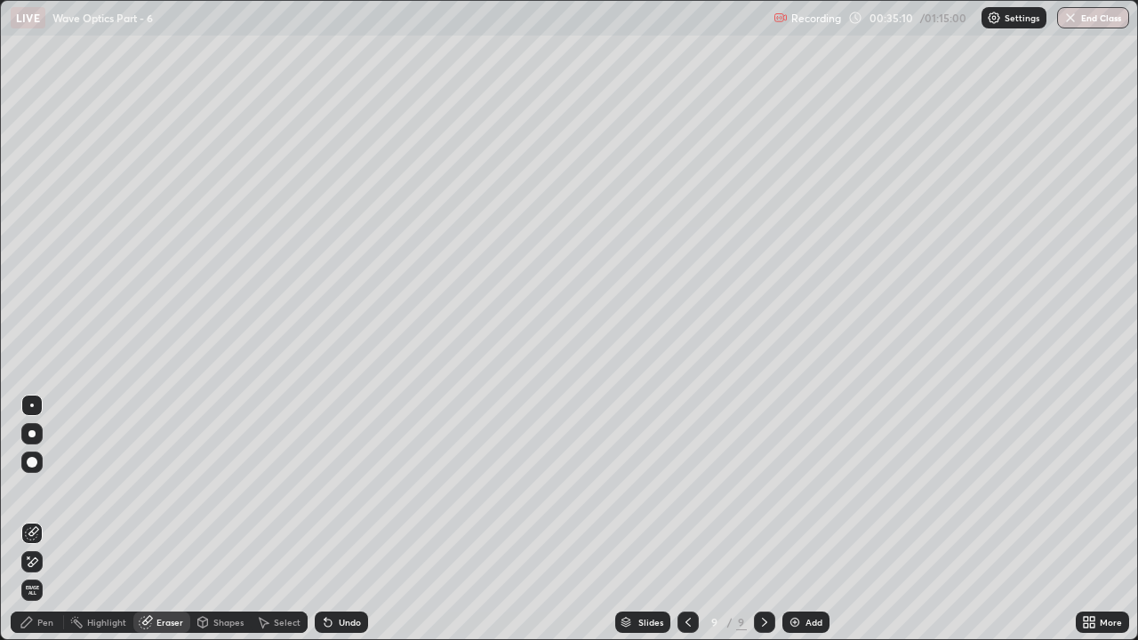
click at [45, 489] on div "Pen" at bounding box center [45, 622] width 16 height 9
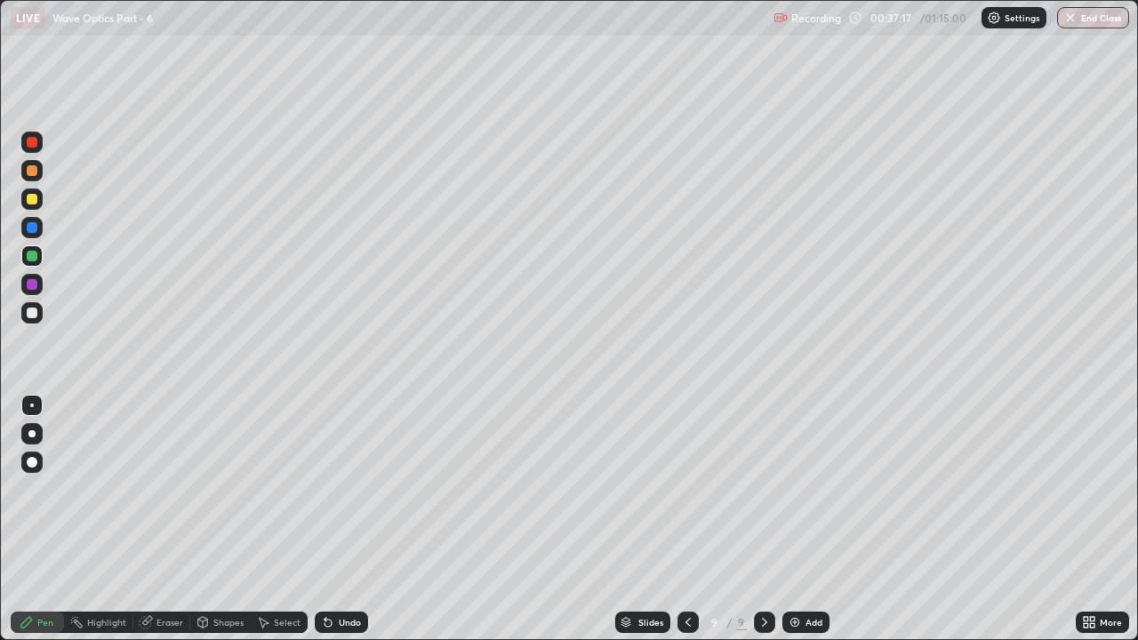
click at [686, 489] on icon at bounding box center [688, 622] width 14 height 14
click at [34, 282] on div at bounding box center [32, 284] width 11 height 11
click at [763, 489] on icon at bounding box center [764, 622] width 5 height 9
click at [792, 489] on img at bounding box center [795, 622] width 14 height 14
click at [686, 489] on icon at bounding box center [687, 622] width 14 height 14
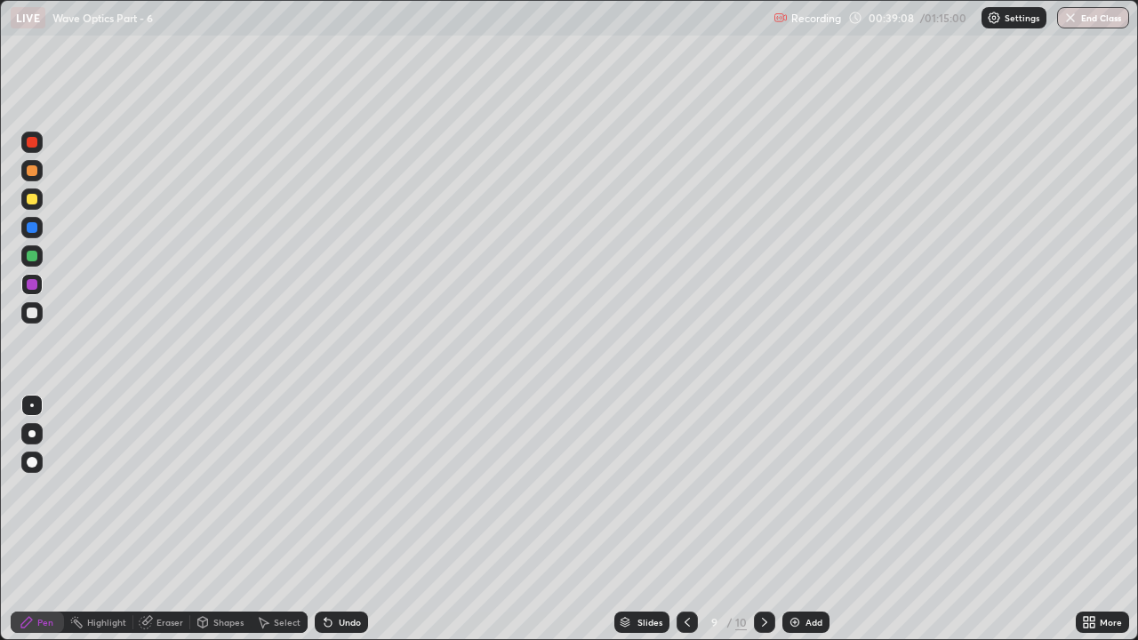
click at [685, 489] on icon at bounding box center [687, 622] width 14 height 14
click at [763, 489] on icon at bounding box center [764, 622] width 14 height 14
click at [764, 489] on icon at bounding box center [764, 622] width 14 height 14
click at [31, 230] on div at bounding box center [32, 227] width 11 height 11
click at [31, 255] on div at bounding box center [32, 256] width 11 height 11
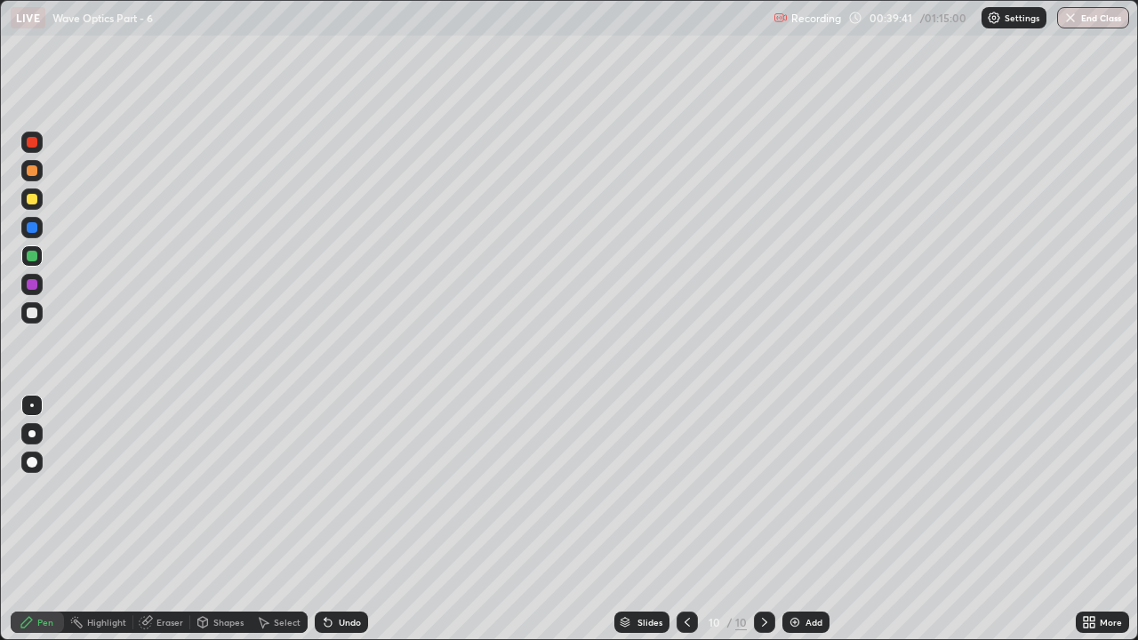
click at [31, 228] on div at bounding box center [32, 227] width 11 height 11
click at [32, 197] on div at bounding box center [32, 199] width 11 height 11
click at [33, 252] on div at bounding box center [32, 256] width 11 height 11
click at [686, 489] on icon at bounding box center [687, 622] width 14 height 14
click at [763, 489] on icon at bounding box center [764, 622] width 14 height 14
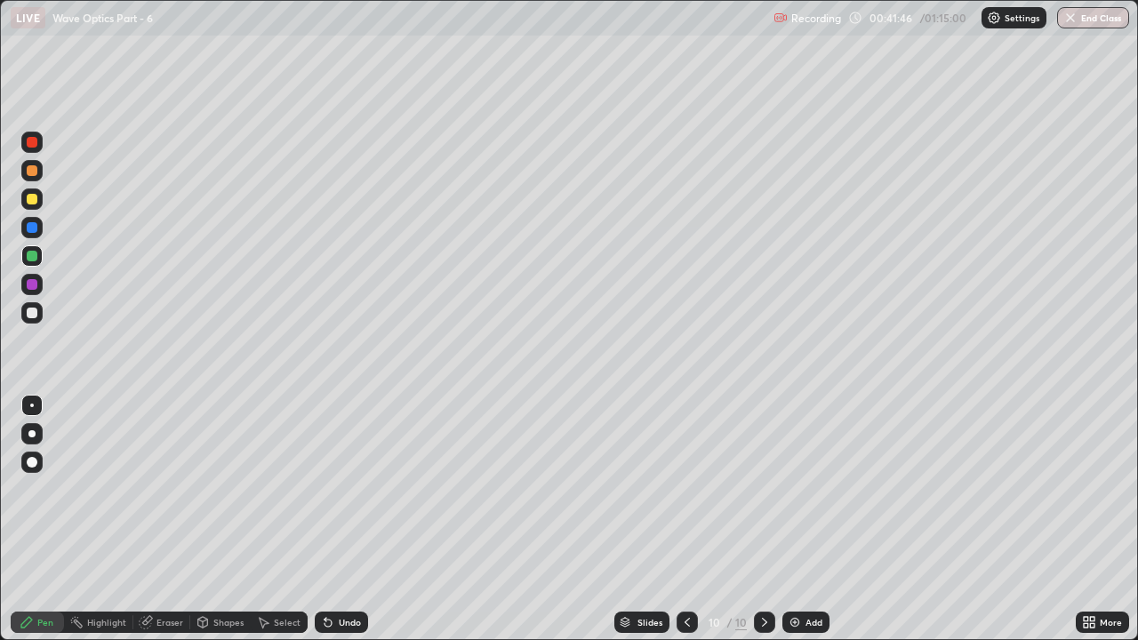
click at [685, 489] on icon at bounding box center [687, 622] width 14 height 14
click at [764, 489] on icon at bounding box center [764, 622] width 14 height 14
click at [166, 489] on div "Eraser" at bounding box center [161, 622] width 57 height 21
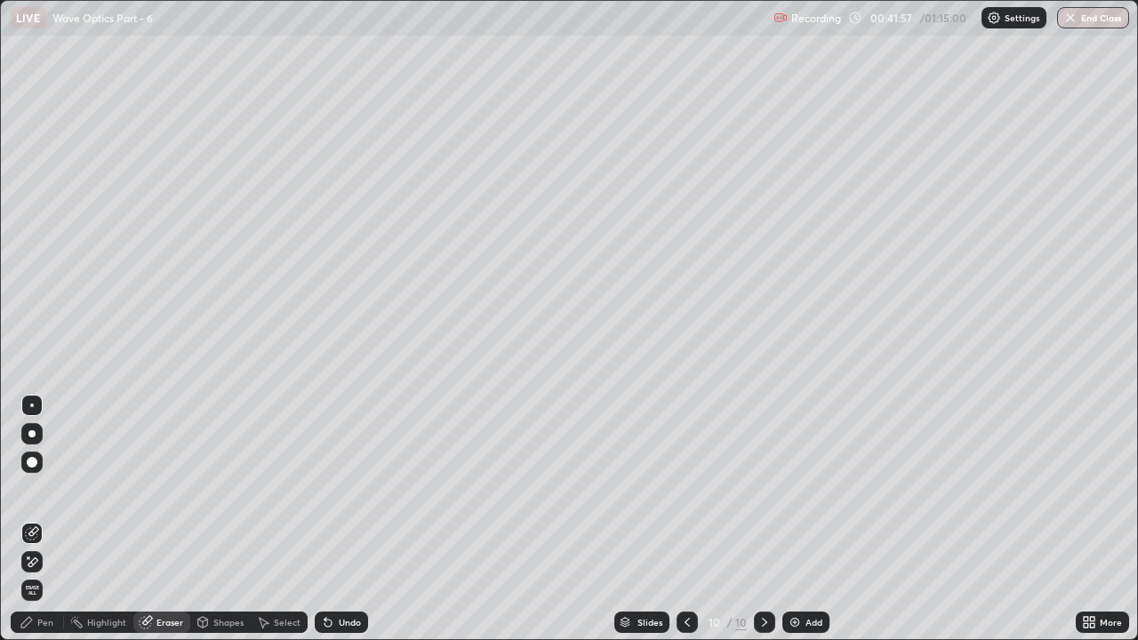
click at [43, 489] on div "Pen" at bounding box center [45, 622] width 16 height 9
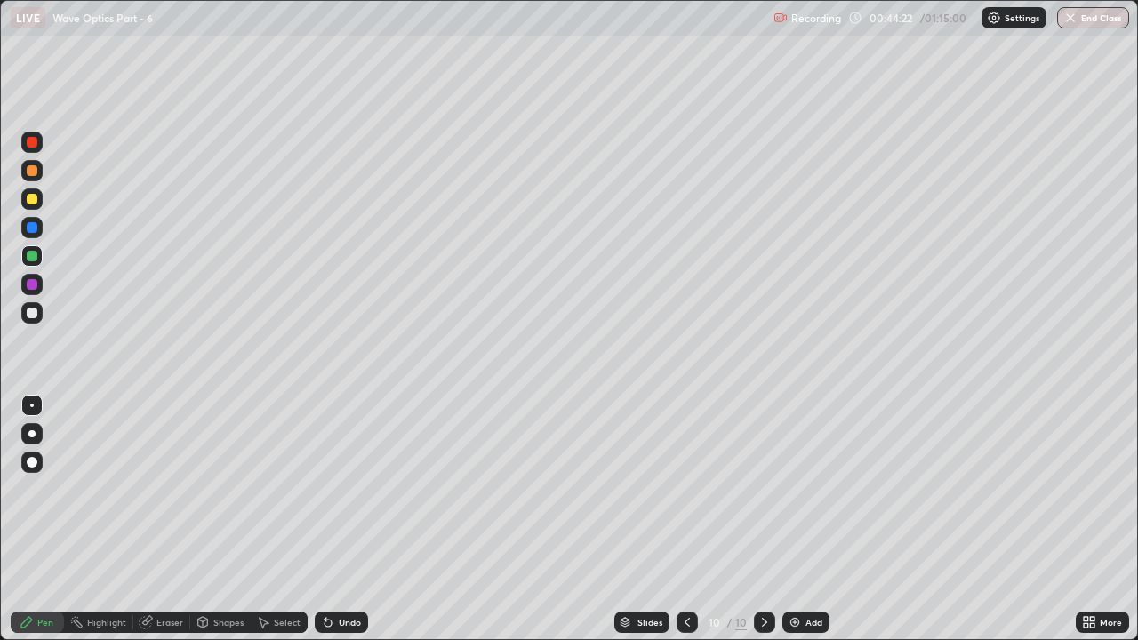
click at [755, 489] on div at bounding box center [764, 622] width 21 height 21
click at [790, 489] on img at bounding box center [795, 622] width 14 height 14
click at [29, 313] on div at bounding box center [32, 313] width 11 height 11
click at [29, 251] on div at bounding box center [32, 256] width 11 height 11
click at [35, 236] on div at bounding box center [31, 227] width 21 height 21
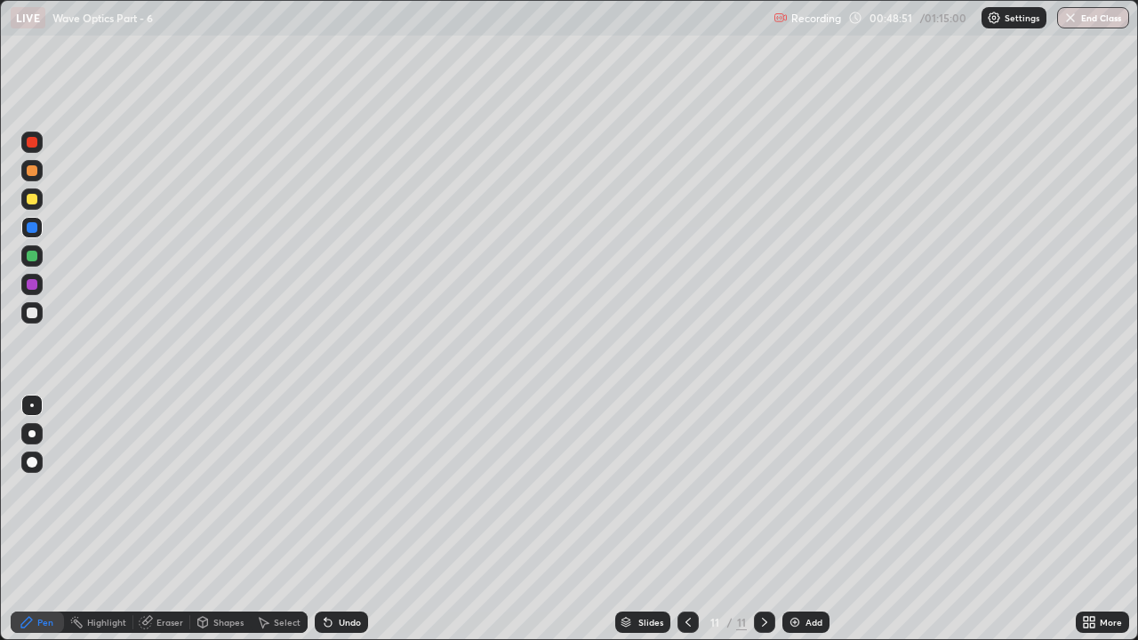
click at [685, 489] on icon at bounding box center [687, 622] width 5 height 9
click at [686, 489] on icon at bounding box center [688, 622] width 14 height 14
click at [761, 489] on icon at bounding box center [764, 622] width 14 height 14
click at [332, 489] on icon at bounding box center [328, 622] width 14 height 14
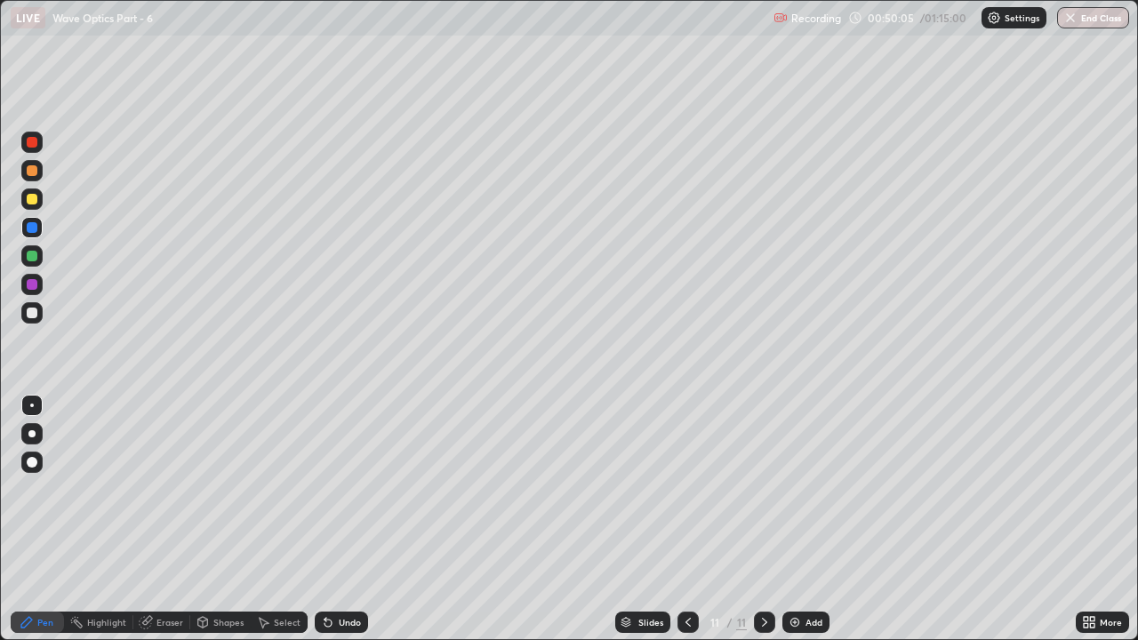
click at [339, 489] on div "Undo" at bounding box center [341, 622] width 53 height 21
click at [345, 489] on div "Undo" at bounding box center [350, 622] width 22 height 9
click at [333, 489] on div "Undo" at bounding box center [341, 622] width 53 height 21
click at [334, 489] on div "Undo" at bounding box center [341, 622] width 53 height 21
click at [39, 254] on div at bounding box center [31, 255] width 21 height 21
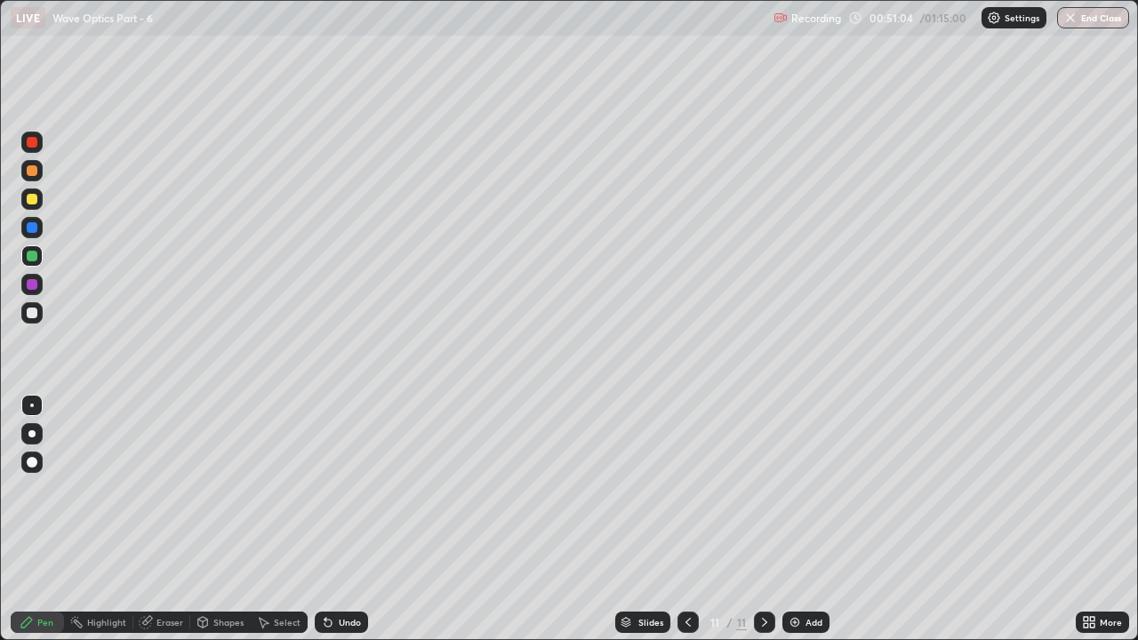
click at [328, 489] on icon at bounding box center [328, 622] width 14 height 14
click at [340, 489] on div "Undo" at bounding box center [341, 622] width 53 height 21
click at [166, 489] on div "Eraser" at bounding box center [169, 622] width 27 height 9
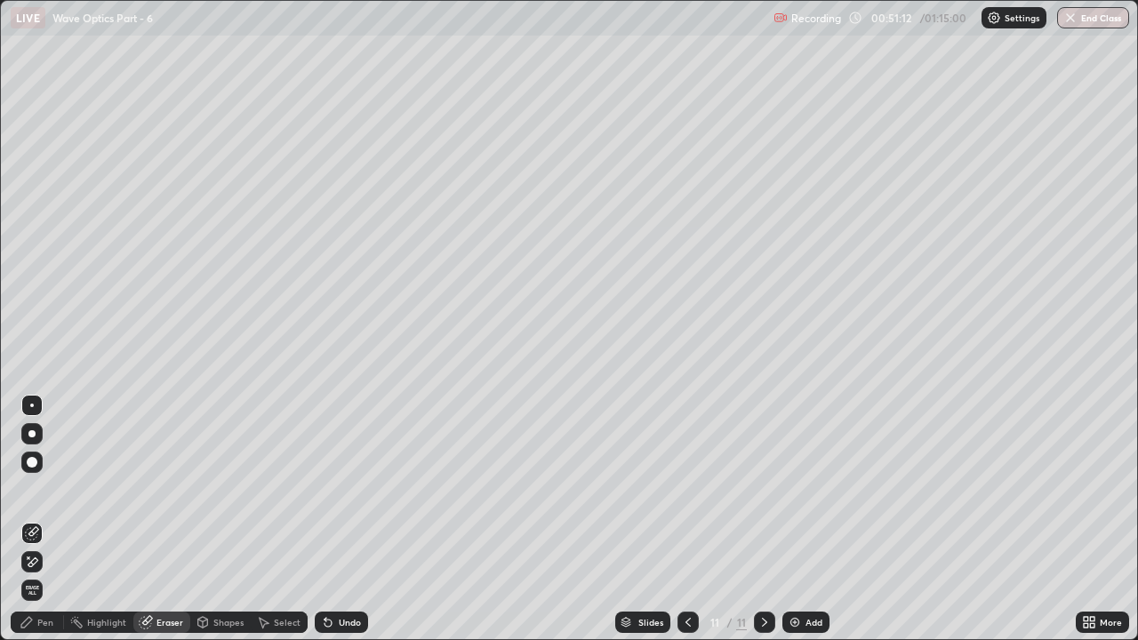
click at [42, 489] on div "Pen" at bounding box center [45, 622] width 16 height 9
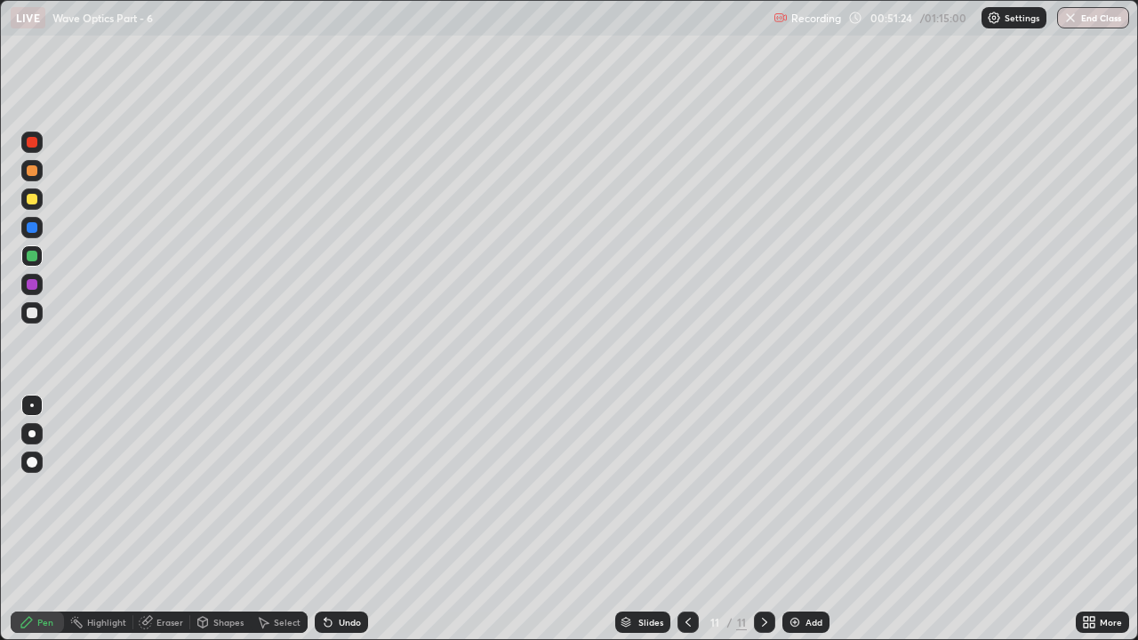
click at [335, 489] on div "Undo" at bounding box center [341, 622] width 53 height 21
click at [795, 489] on img at bounding box center [795, 622] width 14 height 14
click at [33, 309] on div at bounding box center [32, 313] width 11 height 11
click at [325, 489] on icon at bounding box center [327, 623] width 7 height 7
click at [340, 489] on div "Undo" at bounding box center [350, 622] width 22 height 9
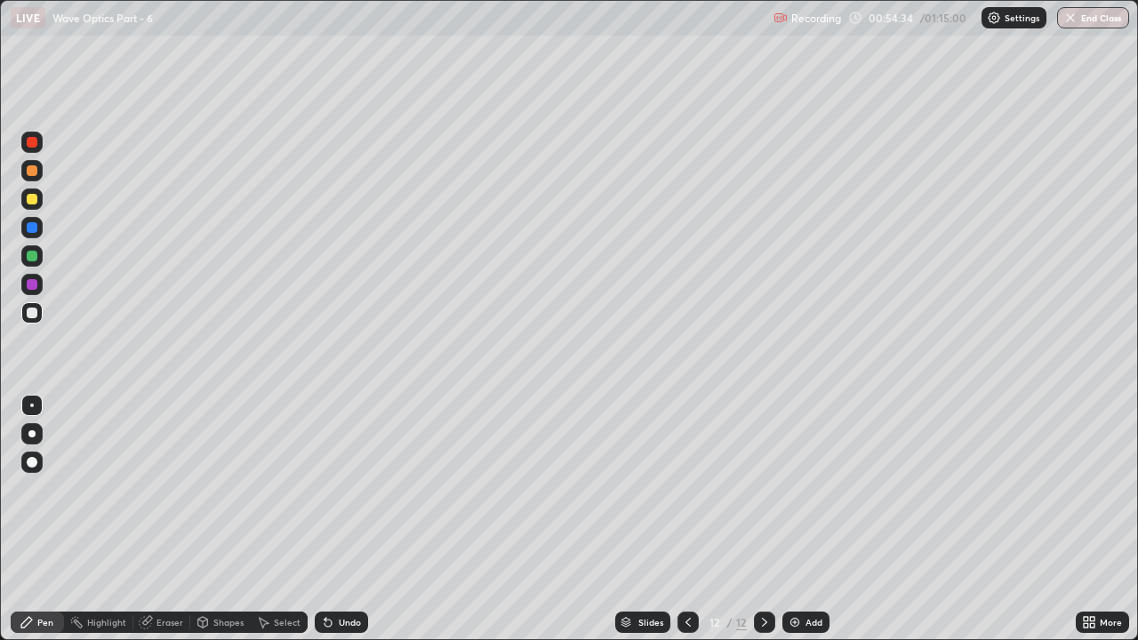
click at [342, 489] on div "Undo" at bounding box center [341, 622] width 53 height 21
click at [340, 489] on div "Undo" at bounding box center [350, 622] width 22 height 9
click at [339, 489] on div "Undo" at bounding box center [350, 622] width 22 height 9
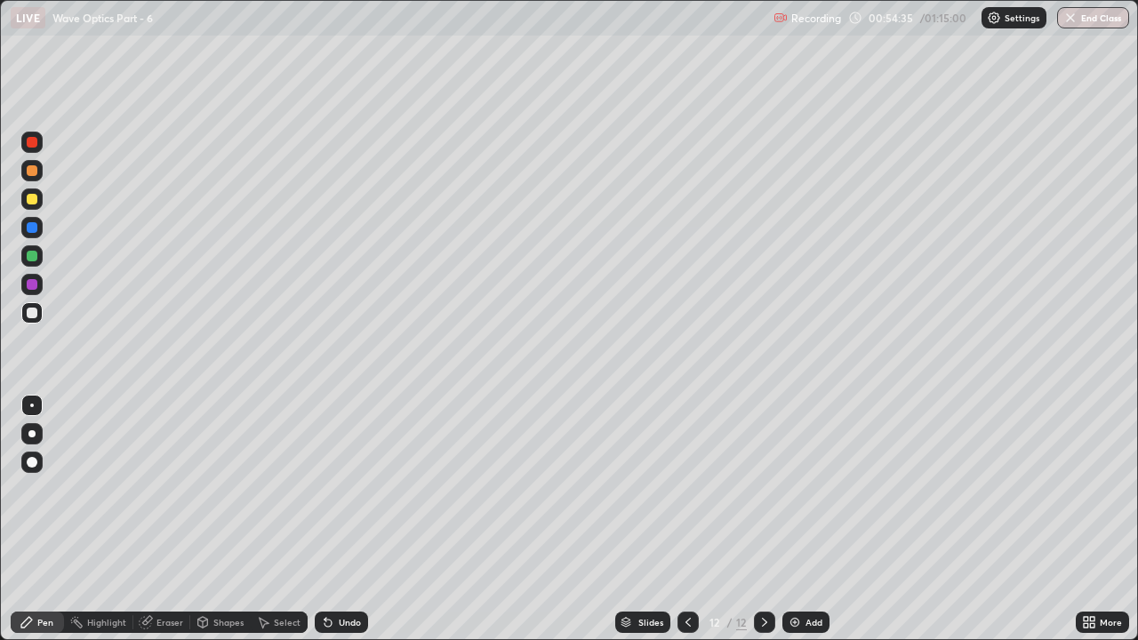
click at [339, 489] on div "Undo" at bounding box center [350, 622] width 22 height 9
click at [340, 489] on div "Undo" at bounding box center [350, 622] width 22 height 9
click at [33, 254] on div at bounding box center [32, 256] width 11 height 11
click at [686, 489] on icon at bounding box center [688, 622] width 14 height 14
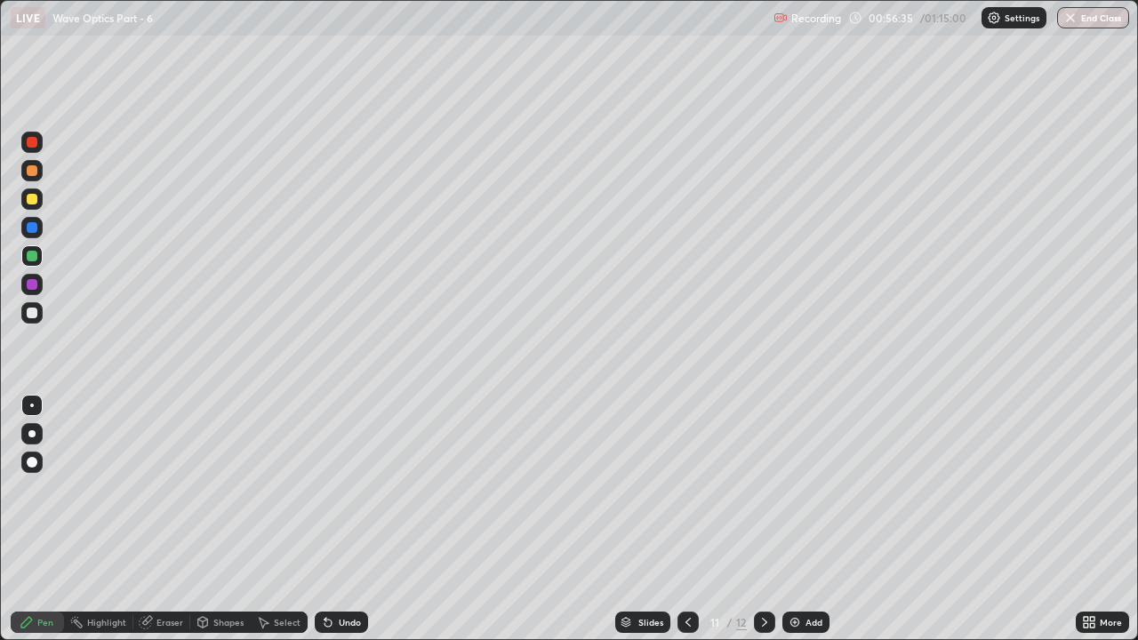
click at [686, 489] on icon at bounding box center [688, 622] width 14 height 14
click at [763, 489] on icon at bounding box center [764, 622] width 5 height 9
click at [764, 489] on icon at bounding box center [764, 622] width 5 height 9
click at [688, 489] on icon at bounding box center [688, 622] width 14 height 14
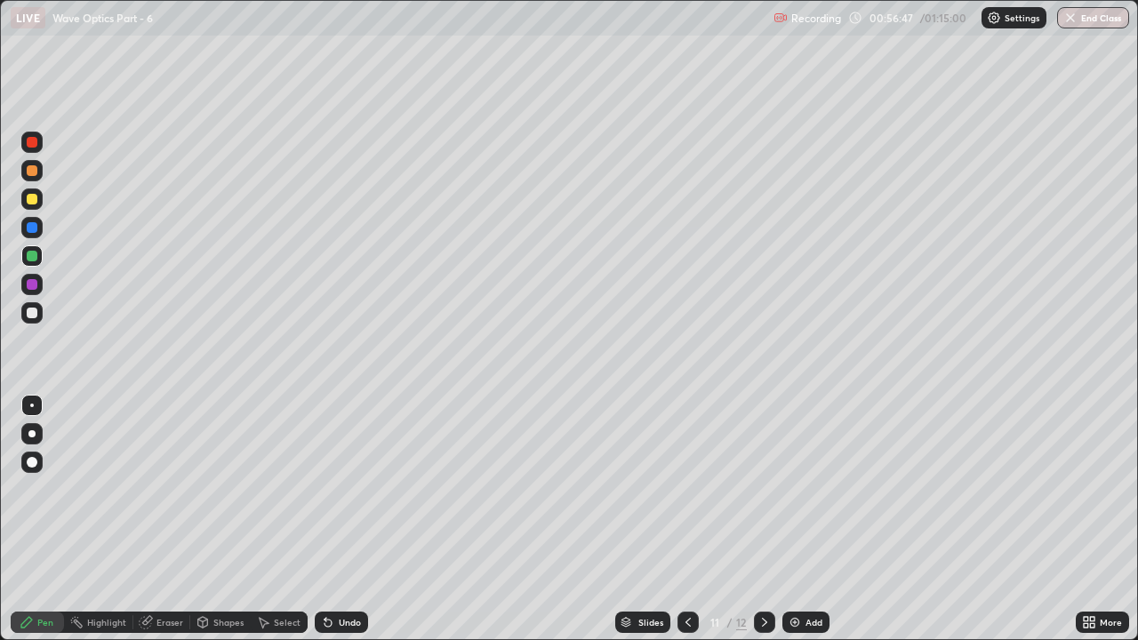
click at [683, 489] on icon at bounding box center [688, 622] width 14 height 14
click at [762, 489] on icon at bounding box center [764, 622] width 14 height 14
click at [763, 489] on icon at bounding box center [764, 622] width 14 height 14
click at [763, 489] on icon at bounding box center [764, 622] width 5 height 9
click at [339, 489] on div "Undo" at bounding box center [350, 622] width 22 height 9
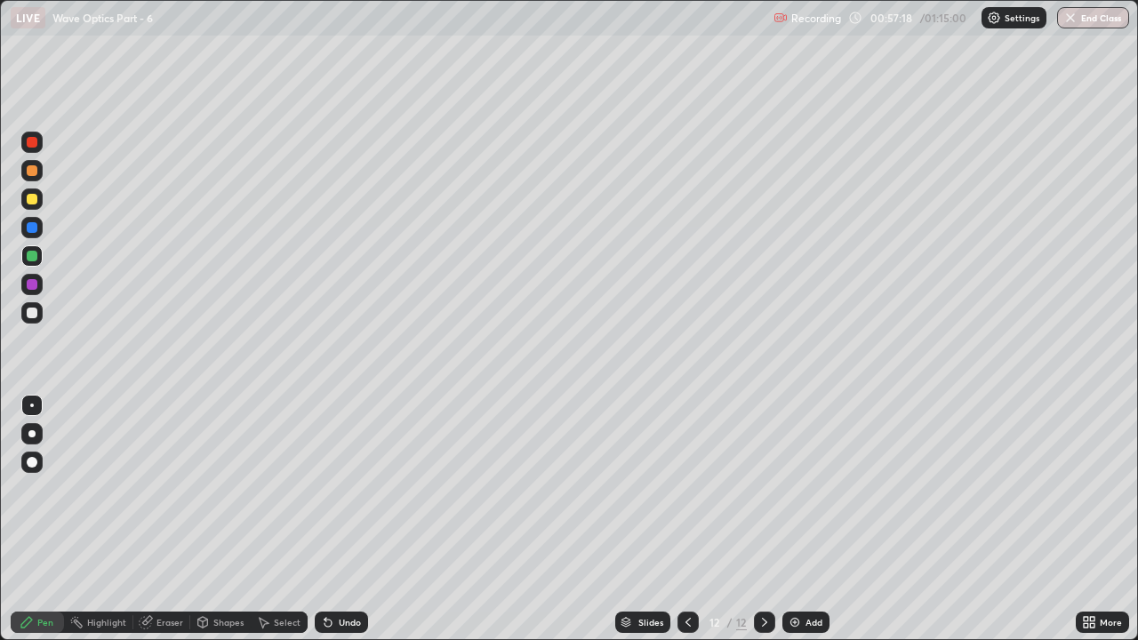
click at [341, 489] on div "Undo" at bounding box center [350, 622] width 22 height 9
click at [763, 489] on icon at bounding box center [764, 622] width 14 height 14
click at [788, 489] on img at bounding box center [795, 622] width 14 height 14
click at [32, 434] on div at bounding box center [31, 433] width 7 height 7
click at [32, 314] on div at bounding box center [32, 313] width 11 height 11
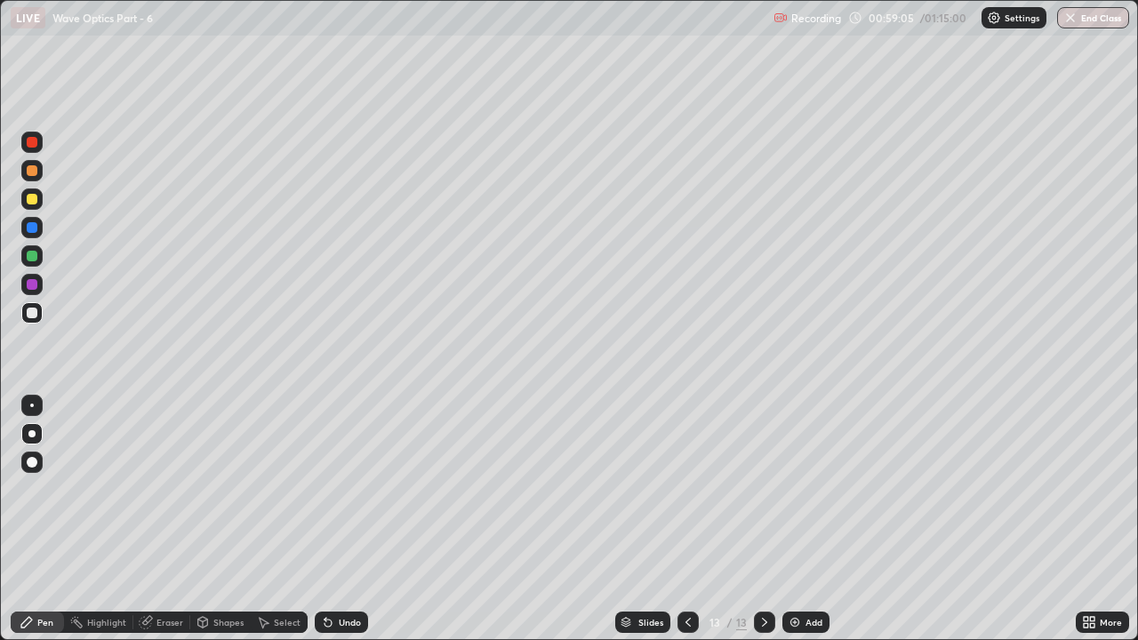
click at [32, 283] on div at bounding box center [32, 284] width 11 height 11
click at [31, 254] on div at bounding box center [32, 256] width 11 height 11
click at [32, 405] on div at bounding box center [32, 406] width 4 height 4
click at [152, 489] on icon at bounding box center [147, 620] width 10 height 9
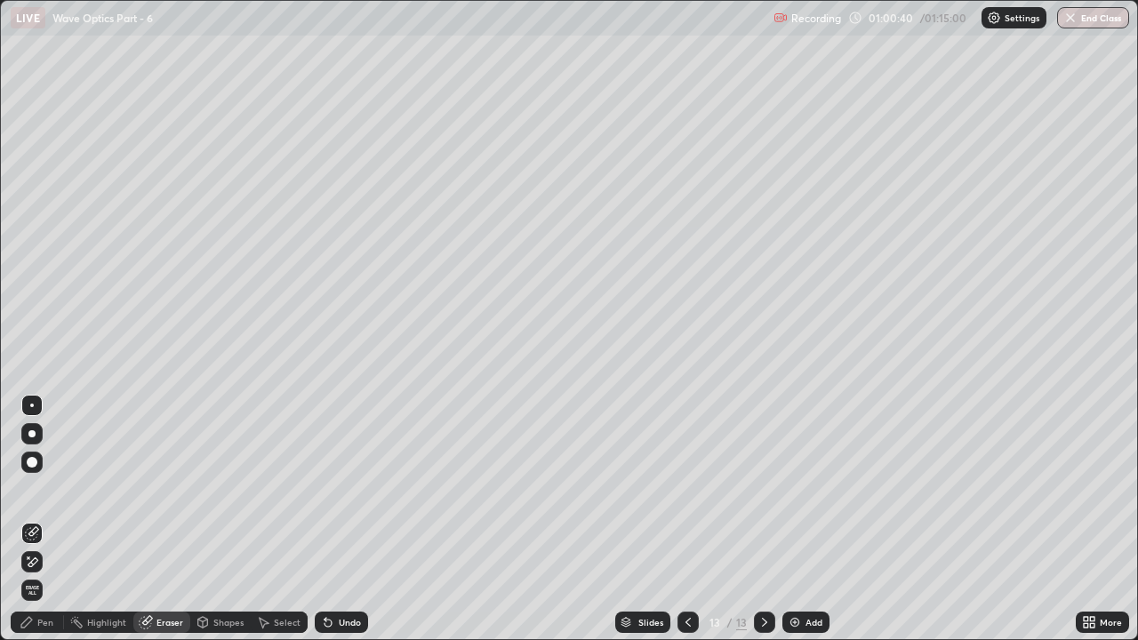
click at [35, 489] on icon at bounding box center [32, 562] width 14 height 15
click at [44, 489] on div "Pen" at bounding box center [45, 622] width 16 height 9
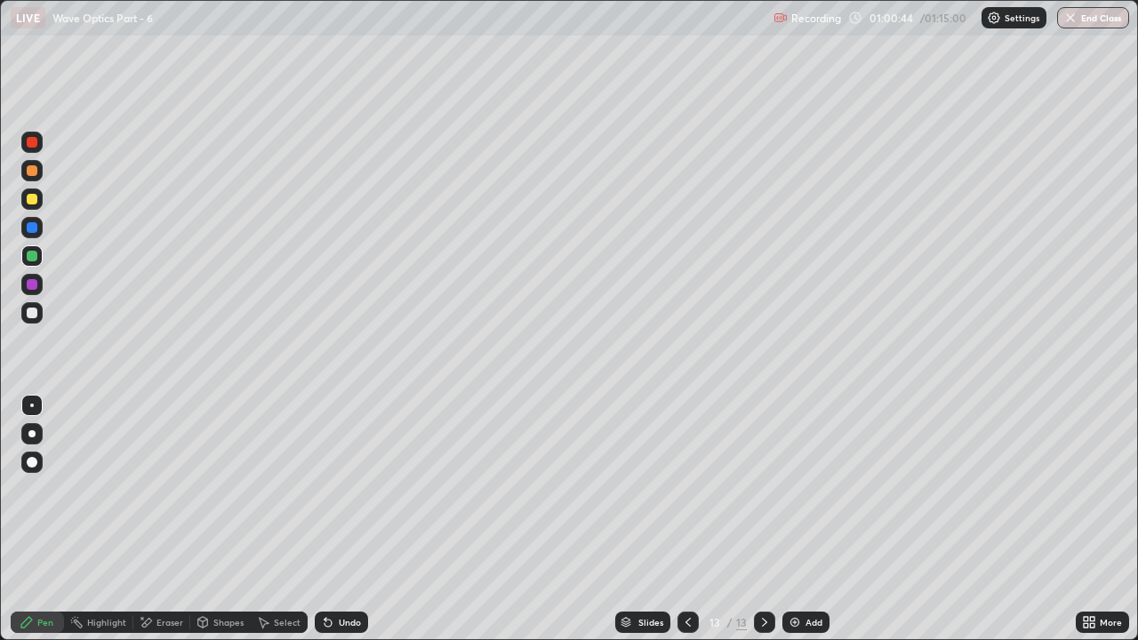
click at [33, 312] on div at bounding box center [32, 313] width 11 height 11
click at [33, 257] on div at bounding box center [32, 256] width 11 height 11
click at [325, 489] on icon at bounding box center [327, 623] width 7 height 7
click at [33, 230] on div at bounding box center [32, 227] width 11 height 11
click at [36, 247] on div at bounding box center [31, 255] width 21 height 21
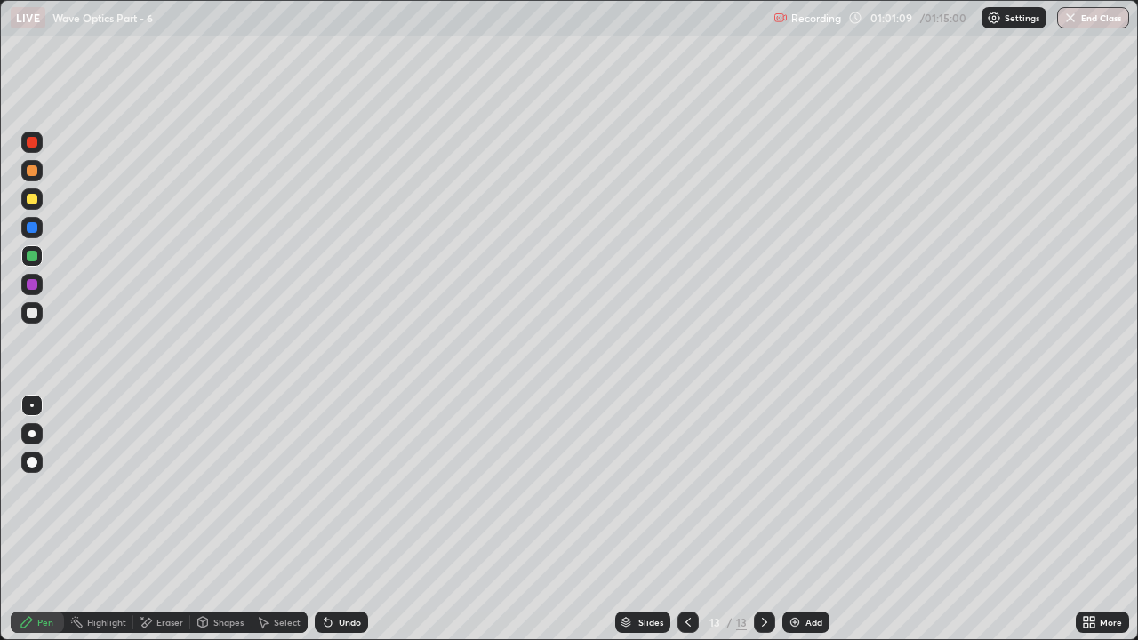
click at [350, 489] on div "Undo" at bounding box center [341, 622] width 53 height 21
click at [32, 229] on div at bounding box center [32, 227] width 11 height 11
click at [35, 260] on div at bounding box center [32, 256] width 11 height 11
click at [35, 231] on div at bounding box center [32, 227] width 11 height 11
click at [35, 257] on div at bounding box center [32, 256] width 11 height 11
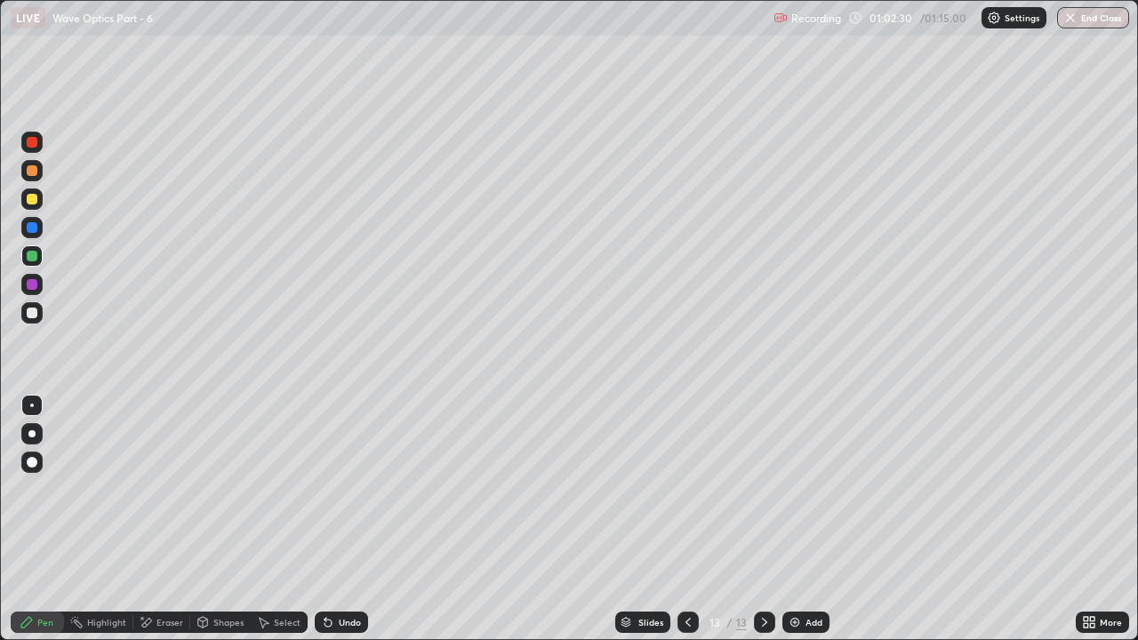
click at [336, 489] on div "Undo" at bounding box center [341, 622] width 53 height 21
click at [36, 260] on div at bounding box center [31, 255] width 21 height 21
click at [334, 489] on div "Undo" at bounding box center [341, 622] width 53 height 21
click at [333, 489] on div "Undo" at bounding box center [341, 622] width 53 height 21
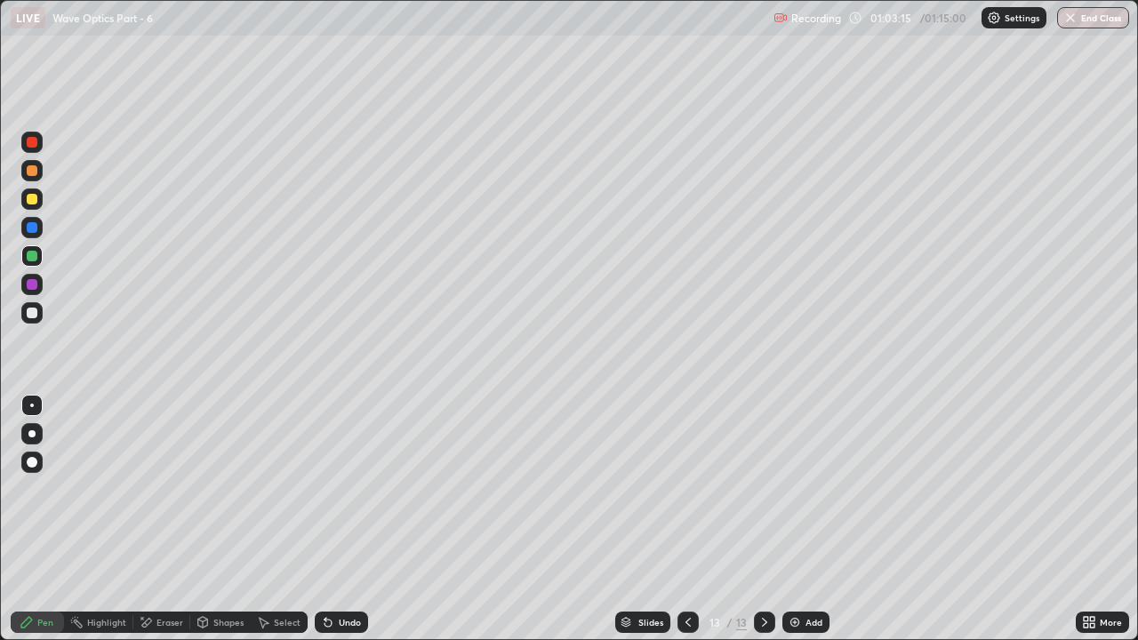
click at [325, 489] on icon at bounding box center [327, 623] width 7 height 7
click at [324, 489] on icon at bounding box center [325, 619] width 2 height 2
click at [763, 489] on icon at bounding box center [764, 622] width 5 height 9
click at [760, 489] on icon at bounding box center [764, 622] width 14 height 14
click at [795, 489] on img at bounding box center [795, 622] width 14 height 14
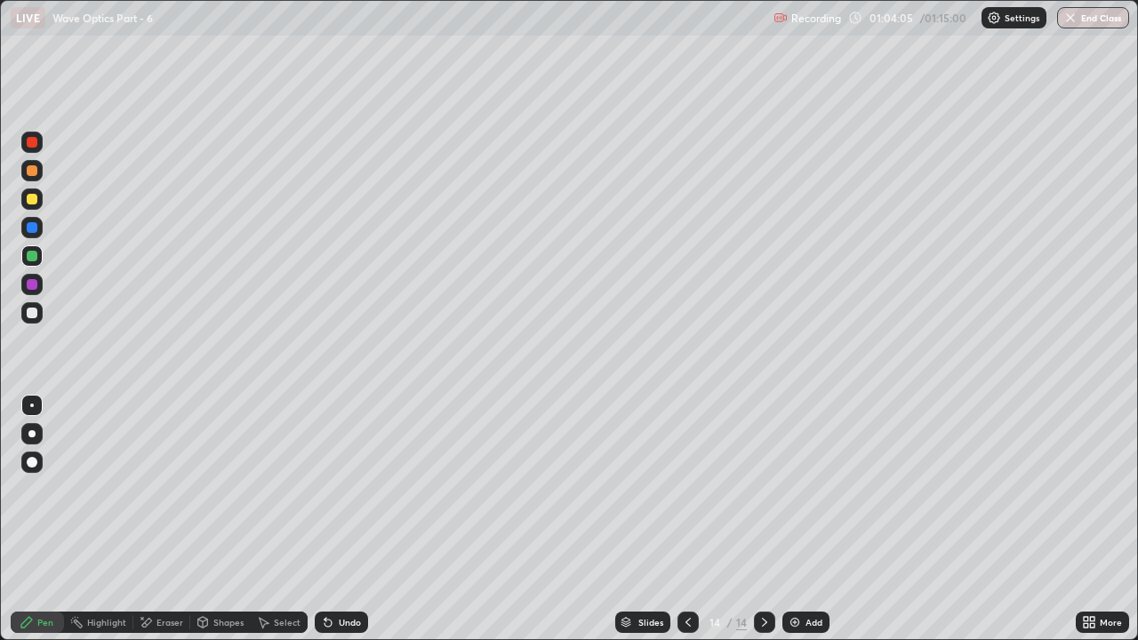
click at [30, 312] on div at bounding box center [32, 313] width 11 height 11
click at [339, 489] on div "Undo" at bounding box center [350, 622] width 22 height 9
click at [336, 489] on div "Undo" at bounding box center [341, 622] width 53 height 21
click at [27, 252] on div at bounding box center [32, 256] width 11 height 11
click at [34, 226] on div at bounding box center [32, 227] width 11 height 11
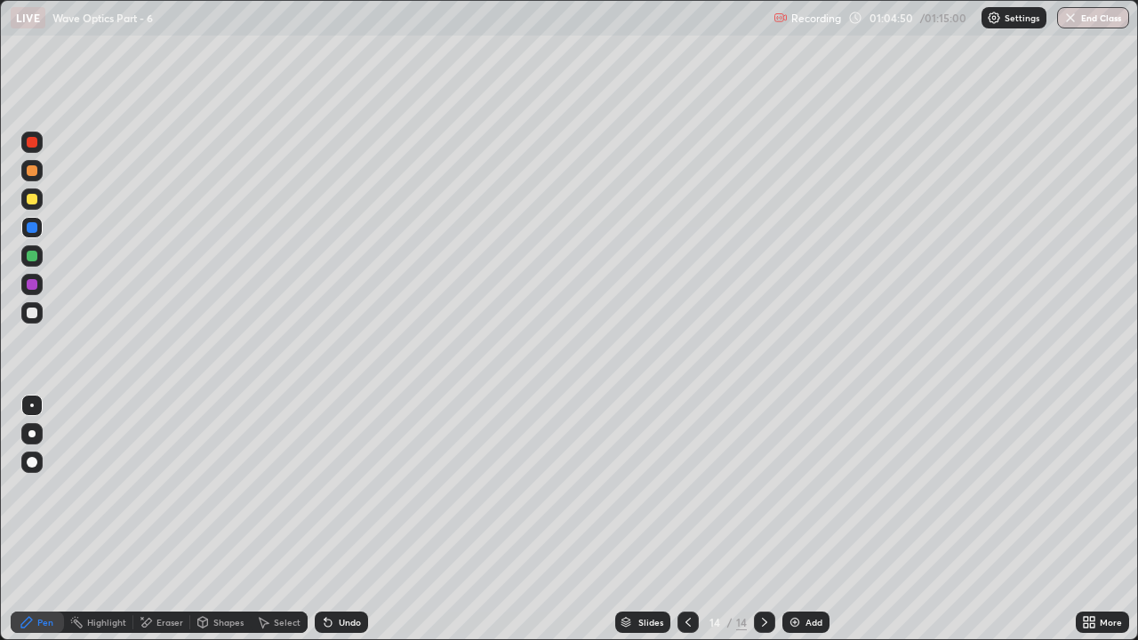
click at [31, 258] on div at bounding box center [32, 256] width 11 height 11
click at [34, 255] on div at bounding box center [32, 256] width 11 height 11
click at [36, 255] on div at bounding box center [32, 256] width 11 height 11
click at [332, 489] on icon at bounding box center [328, 622] width 14 height 14
click at [155, 489] on div "Eraser" at bounding box center [161, 622] width 57 height 21
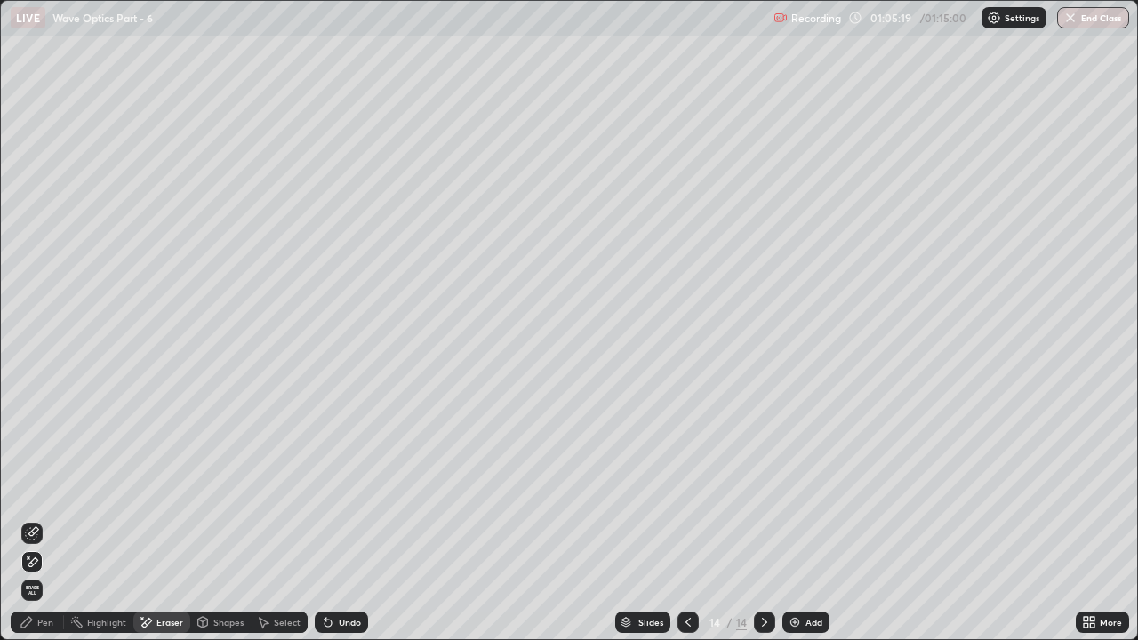
click at [41, 489] on div "Pen" at bounding box center [45, 622] width 16 height 9
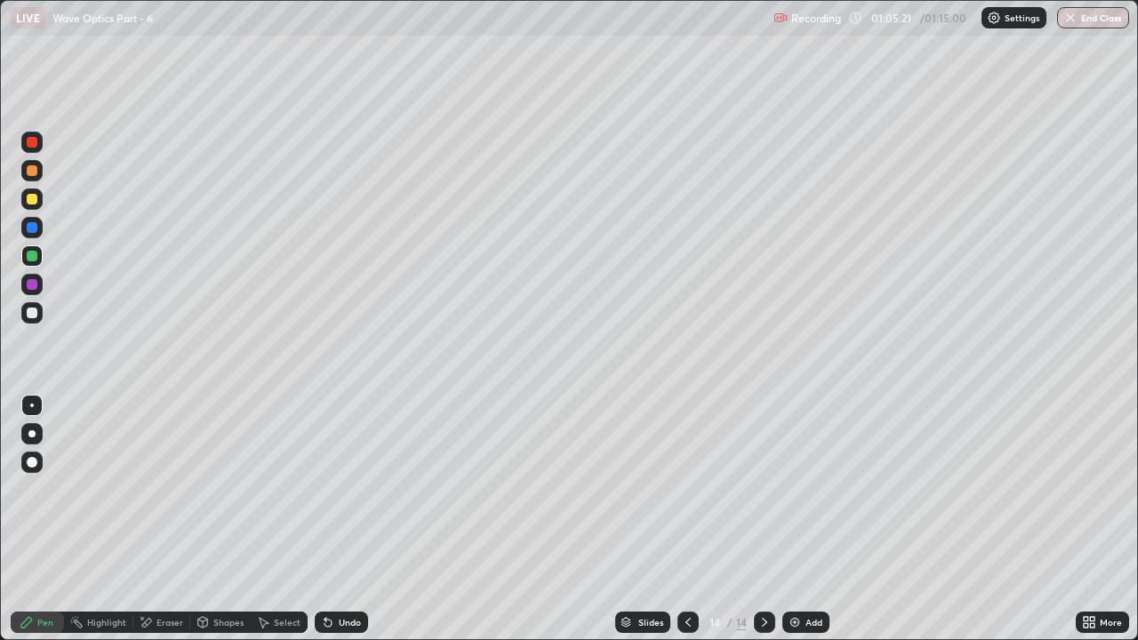
click at [35, 257] on div at bounding box center [32, 256] width 11 height 11
click at [30, 284] on div at bounding box center [32, 284] width 11 height 11
click at [36, 223] on div at bounding box center [32, 227] width 11 height 11
click at [35, 259] on div at bounding box center [32, 256] width 11 height 11
click at [35, 227] on div at bounding box center [32, 227] width 11 height 11
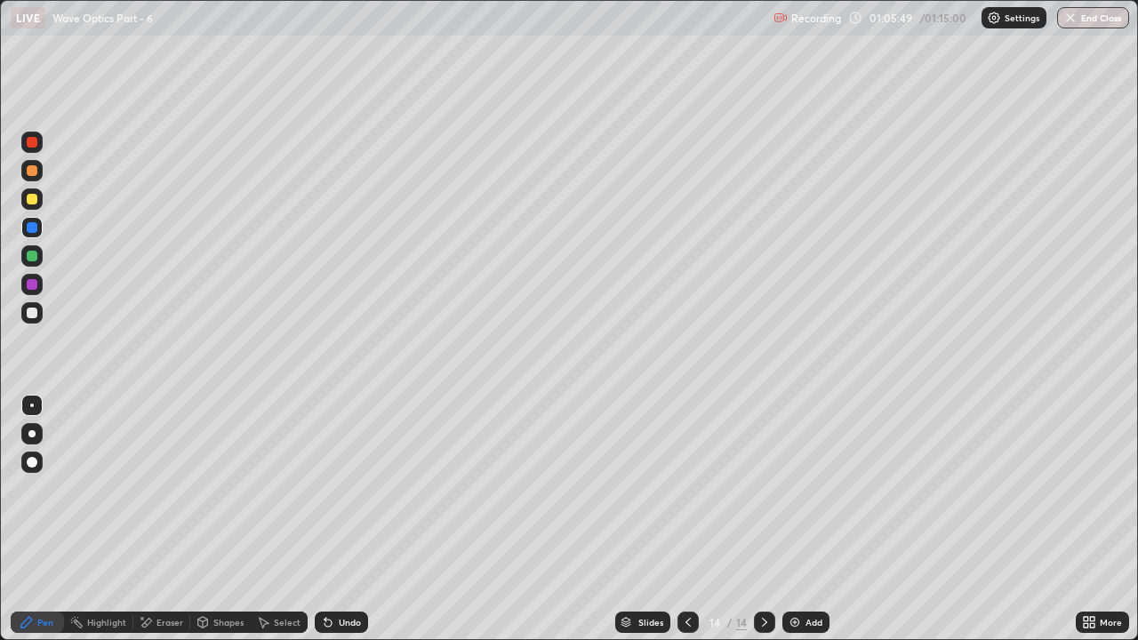
click at [33, 204] on div at bounding box center [32, 199] width 11 height 11
click at [332, 489] on div "Undo" at bounding box center [341, 622] width 53 height 21
click at [336, 489] on div "Undo" at bounding box center [341, 622] width 53 height 21
click at [36, 230] on div at bounding box center [32, 227] width 11 height 11
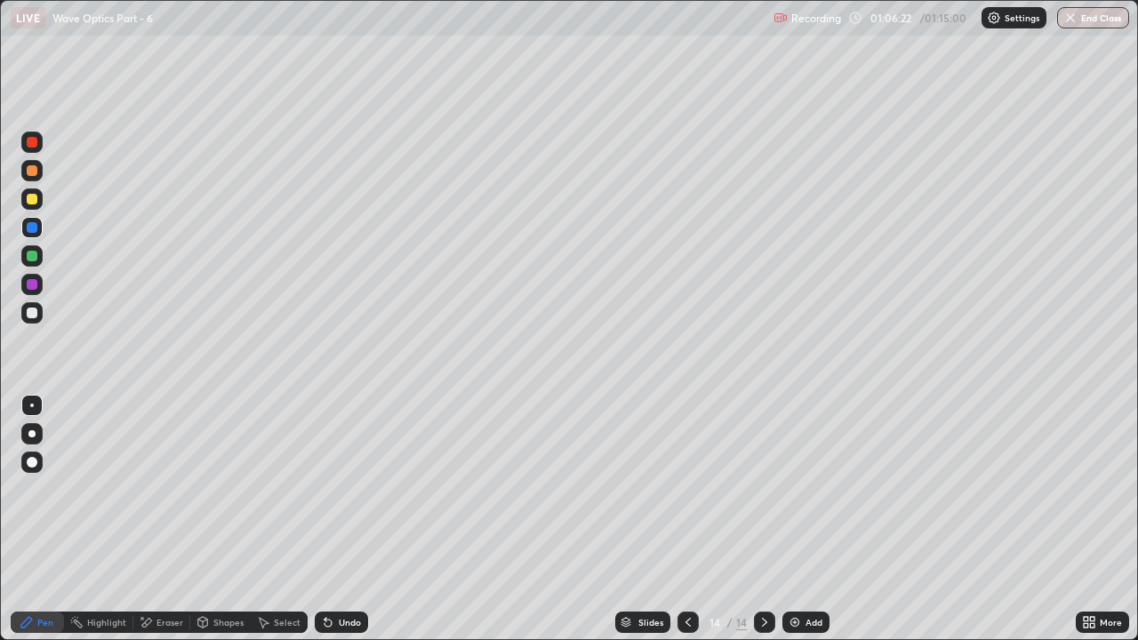
click at [152, 489] on div "Eraser" at bounding box center [161, 622] width 57 height 21
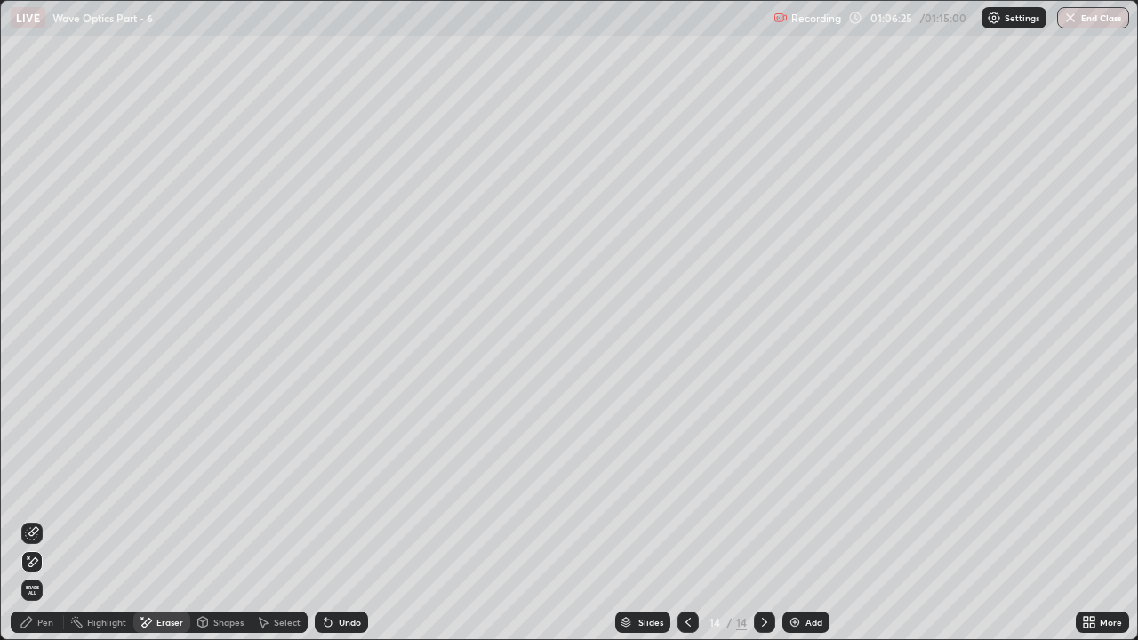
click at [47, 489] on div "Pen" at bounding box center [45, 622] width 16 height 9
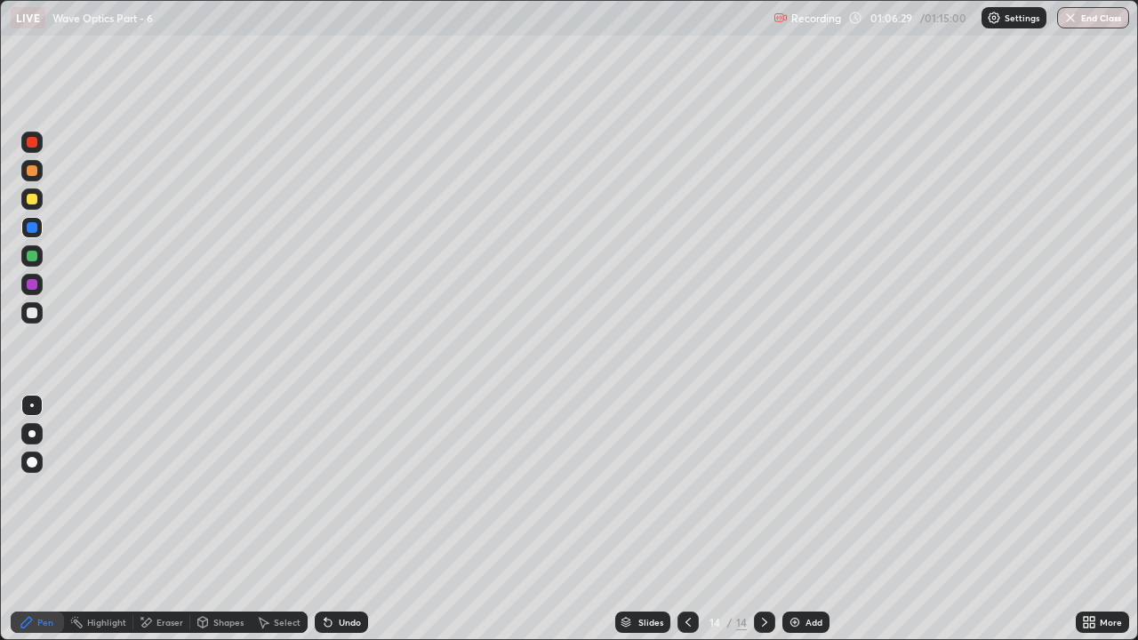
click at [30, 256] on div at bounding box center [32, 256] width 11 height 11
click at [35, 225] on div at bounding box center [32, 227] width 11 height 11
click at [33, 202] on div at bounding box center [32, 199] width 11 height 11
click at [30, 285] on div at bounding box center [32, 284] width 11 height 11
click at [33, 260] on div at bounding box center [32, 256] width 11 height 11
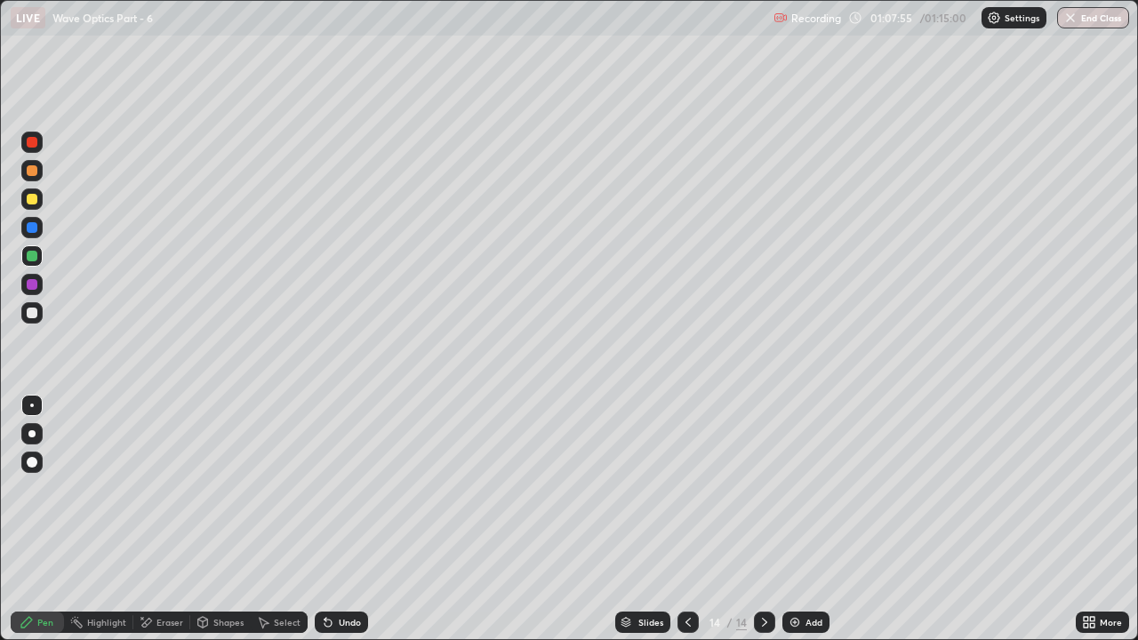
click at [28, 228] on div at bounding box center [32, 227] width 11 height 11
click at [30, 149] on div at bounding box center [31, 142] width 21 height 21
click at [32, 169] on div at bounding box center [32, 170] width 11 height 11
click at [32, 201] on div at bounding box center [32, 199] width 11 height 11
click at [764, 489] on icon at bounding box center [764, 622] width 14 height 14
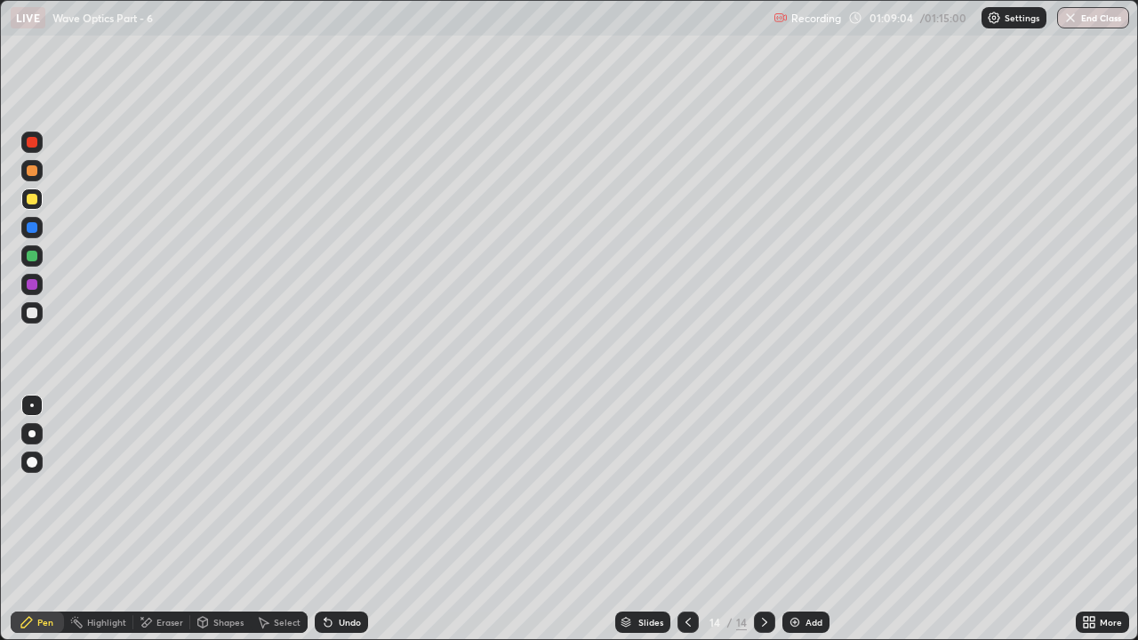
click at [797, 489] on img at bounding box center [795, 622] width 14 height 14
click at [30, 228] on div at bounding box center [32, 227] width 11 height 11
click at [686, 489] on icon at bounding box center [688, 622] width 14 height 14
click at [329, 489] on icon at bounding box center [328, 622] width 14 height 14
click at [339, 489] on div "Undo" at bounding box center [350, 622] width 22 height 9
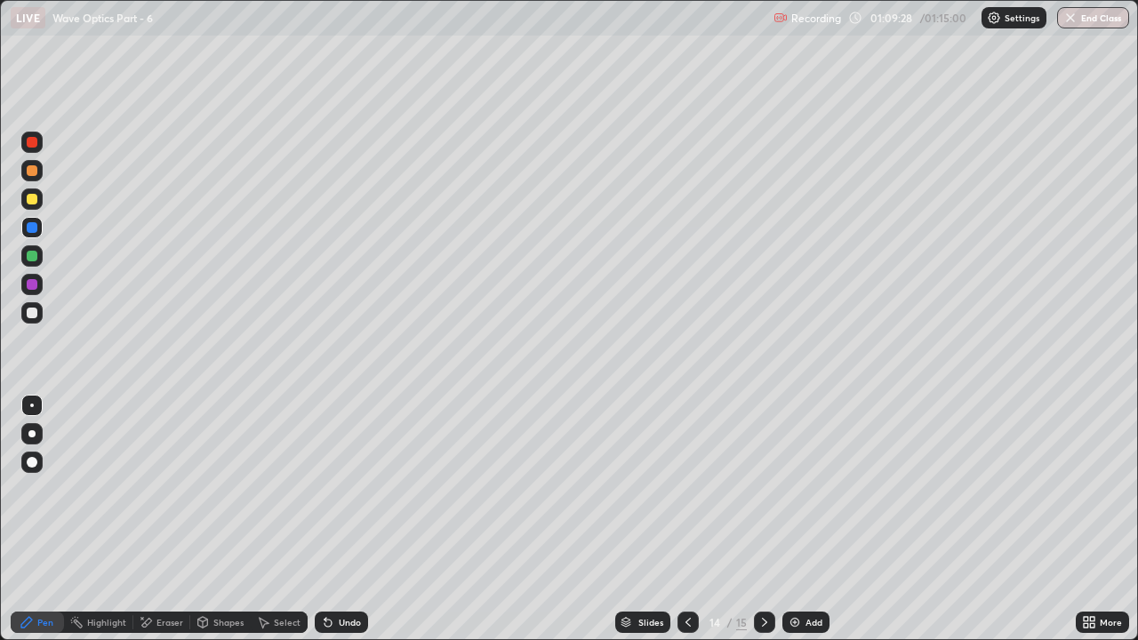
click at [764, 489] on icon at bounding box center [764, 622] width 5 height 9
click at [324, 489] on icon at bounding box center [325, 619] width 2 height 2
click at [158, 489] on div "Eraser" at bounding box center [169, 622] width 27 height 9
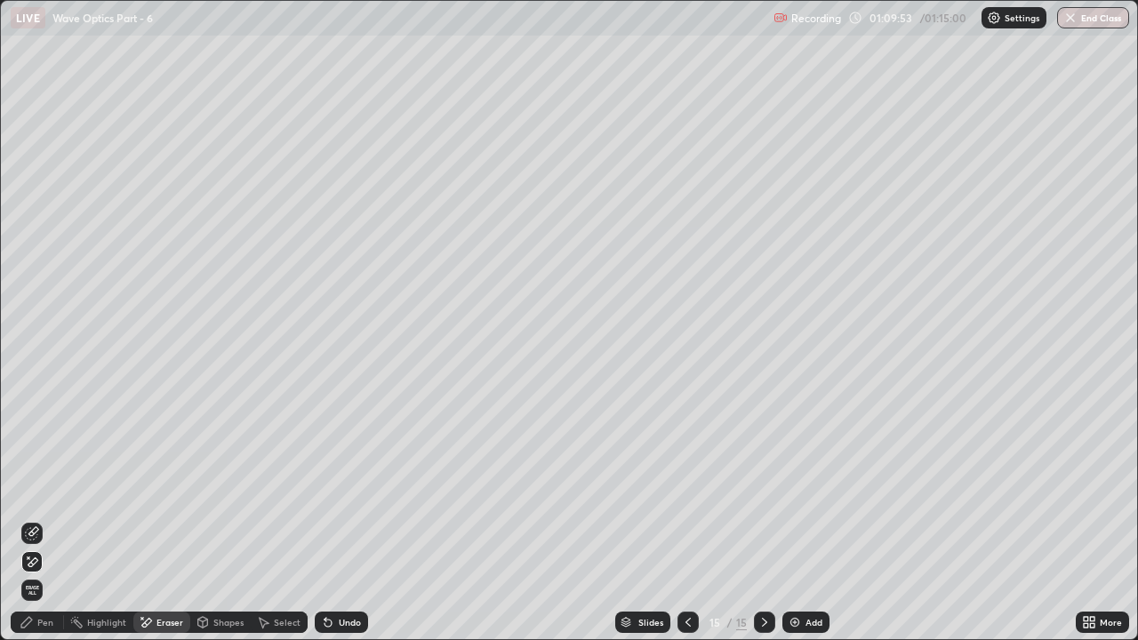
click at [45, 489] on div "Pen" at bounding box center [45, 622] width 16 height 9
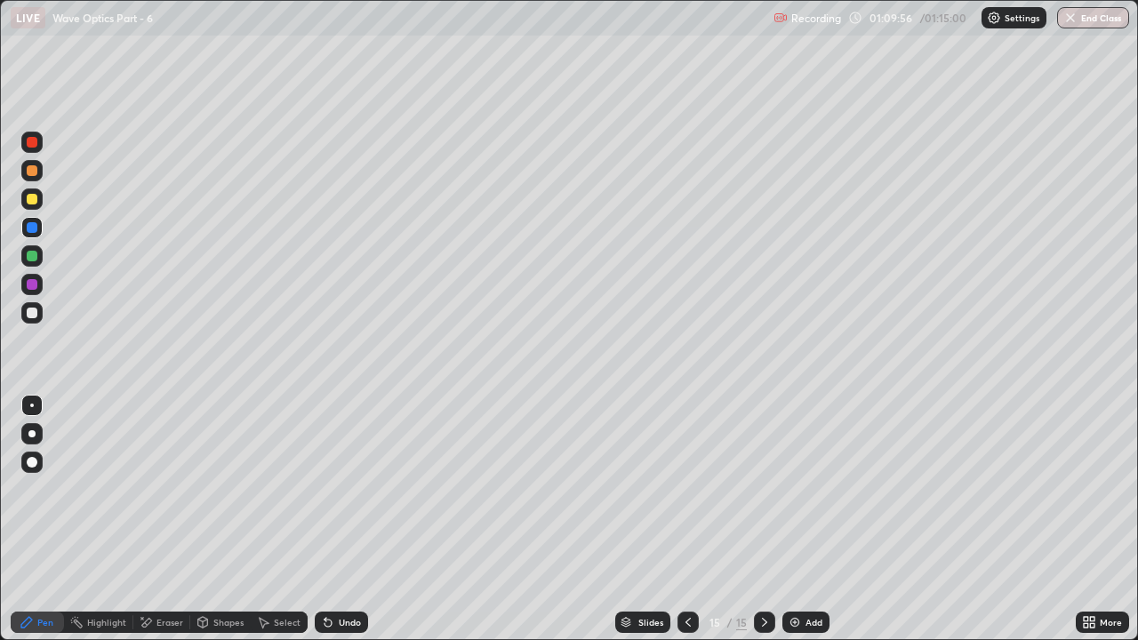
click at [159, 489] on div "Eraser" at bounding box center [169, 622] width 27 height 9
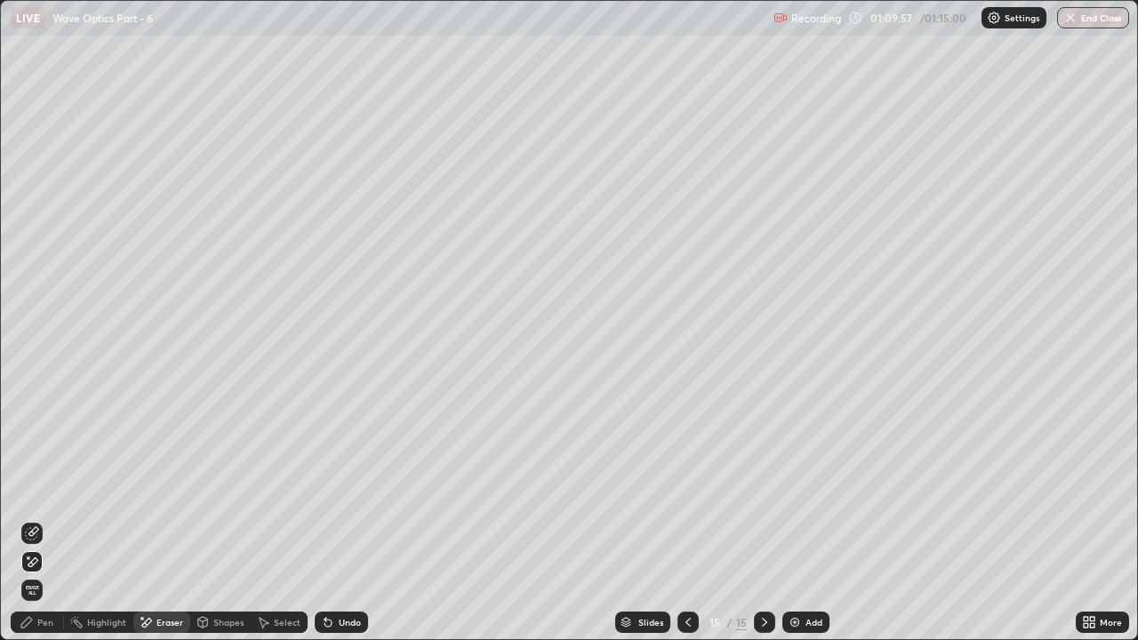
click at [37, 489] on div "Pen" at bounding box center [45, 622] width 16 height 9
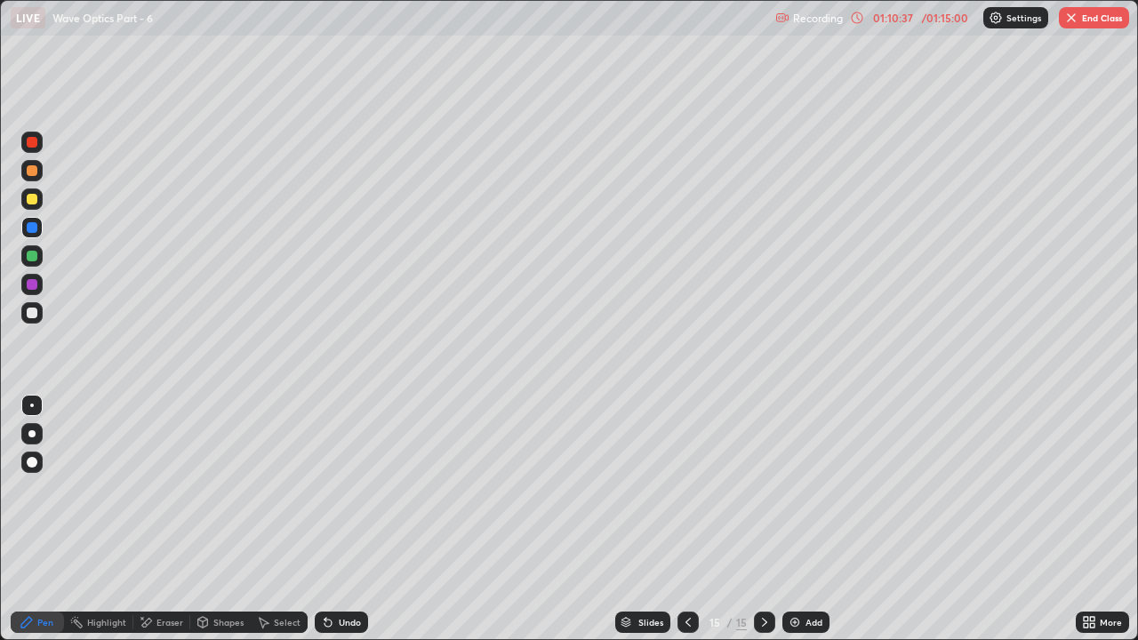
click at [686, 489] on icon at bounding box center [688, 622] width 14 height 14
click at [762, 489] on icon at bounding box center [764, 622] width 14 height 14
click at [1086, 21] on button "End Class" at bounding box center [1094, 17] width 70 height 21
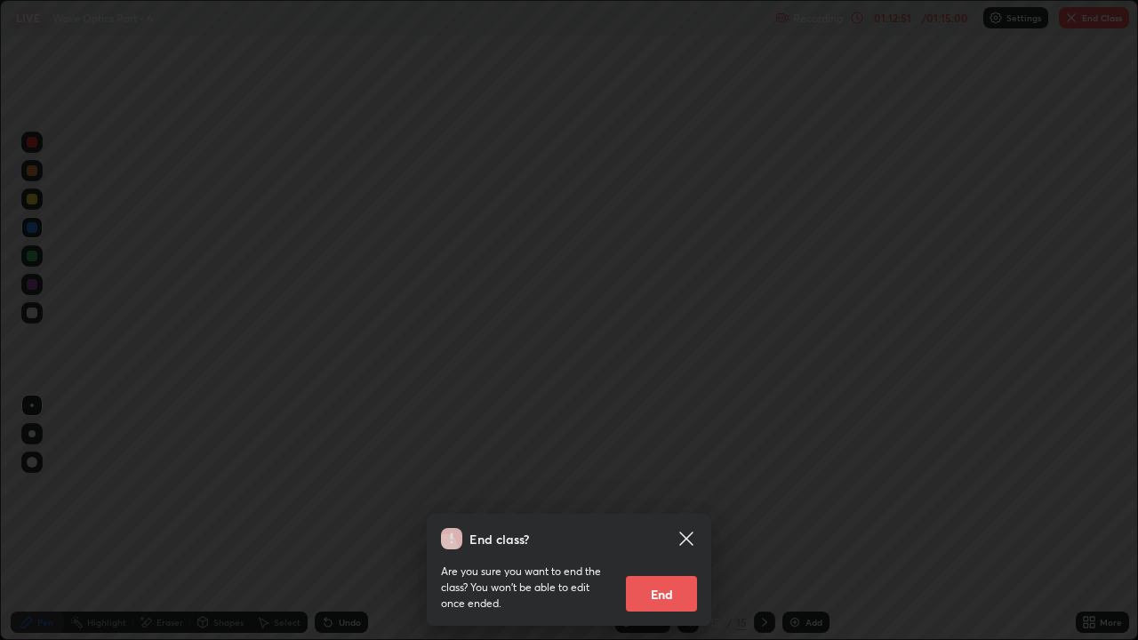
click at [651, 489] on button "End" at bounding box center [661, 594] width 71 height 36
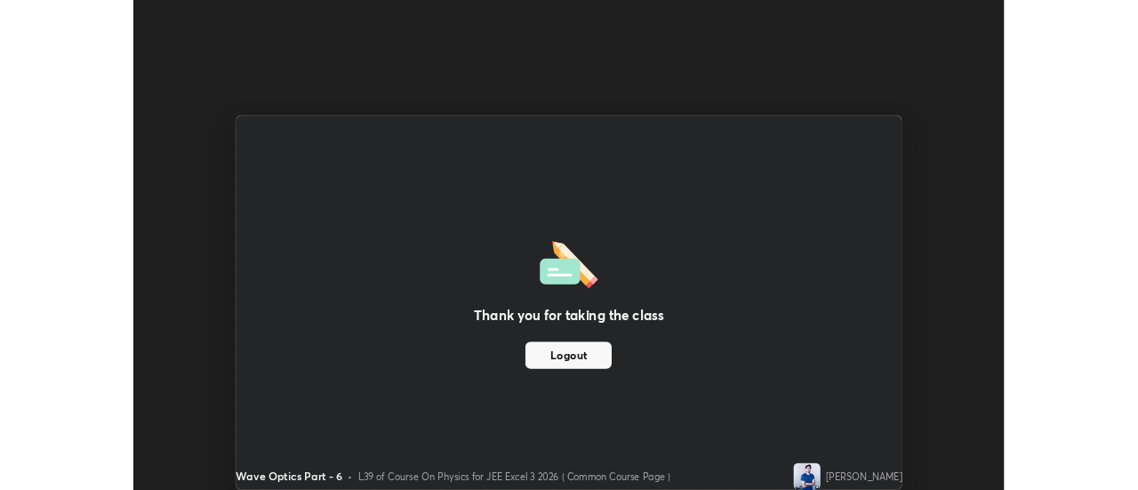
scroll to position [88394, 87746]
